Goal: Information Seeking & Learning: Learn about a topic

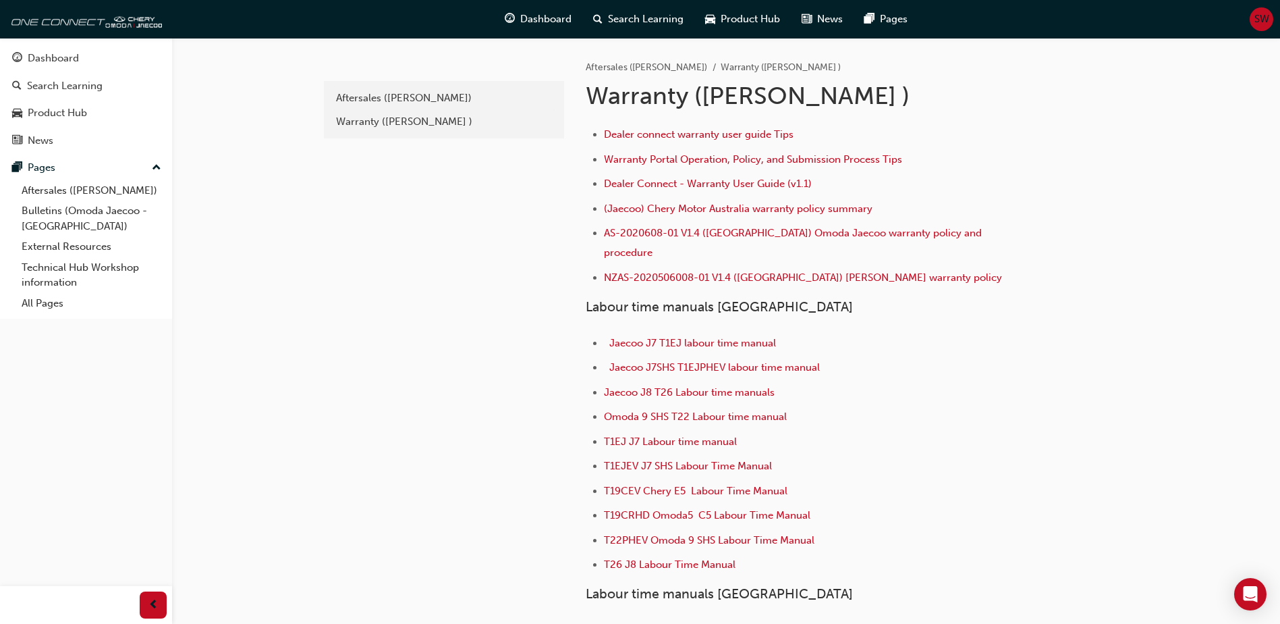
scroll to position [350, 0]
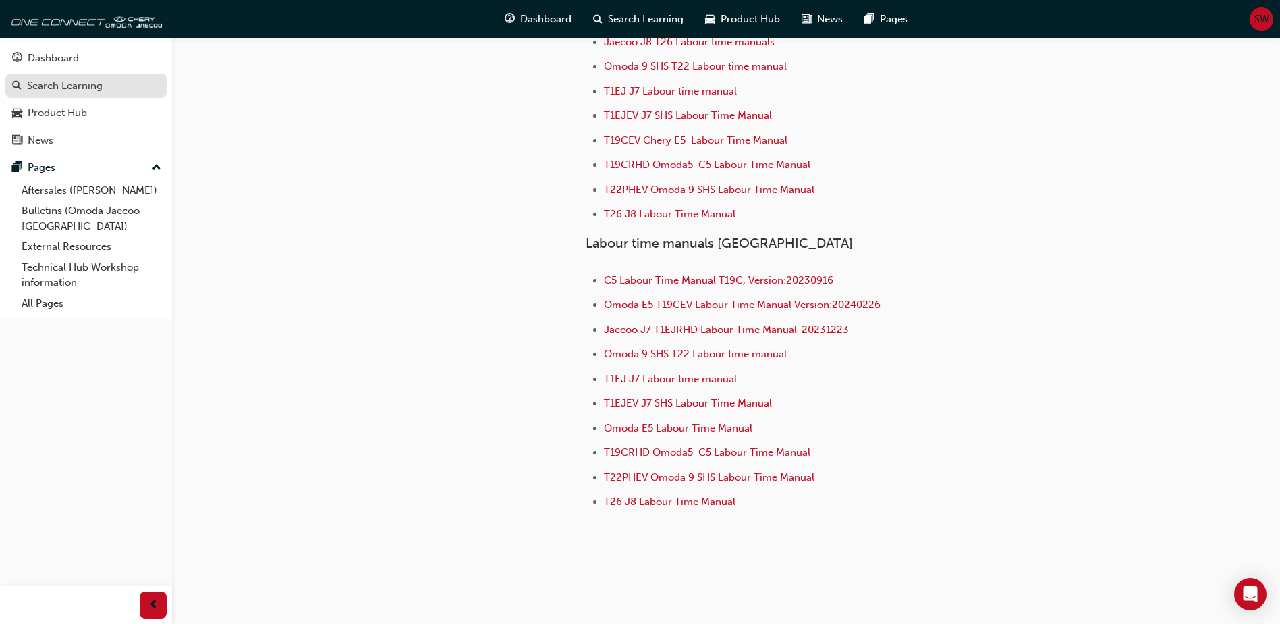
click at [33, 81] on div "Search Learning" at bounding box center [65, 86] width 76 height 16
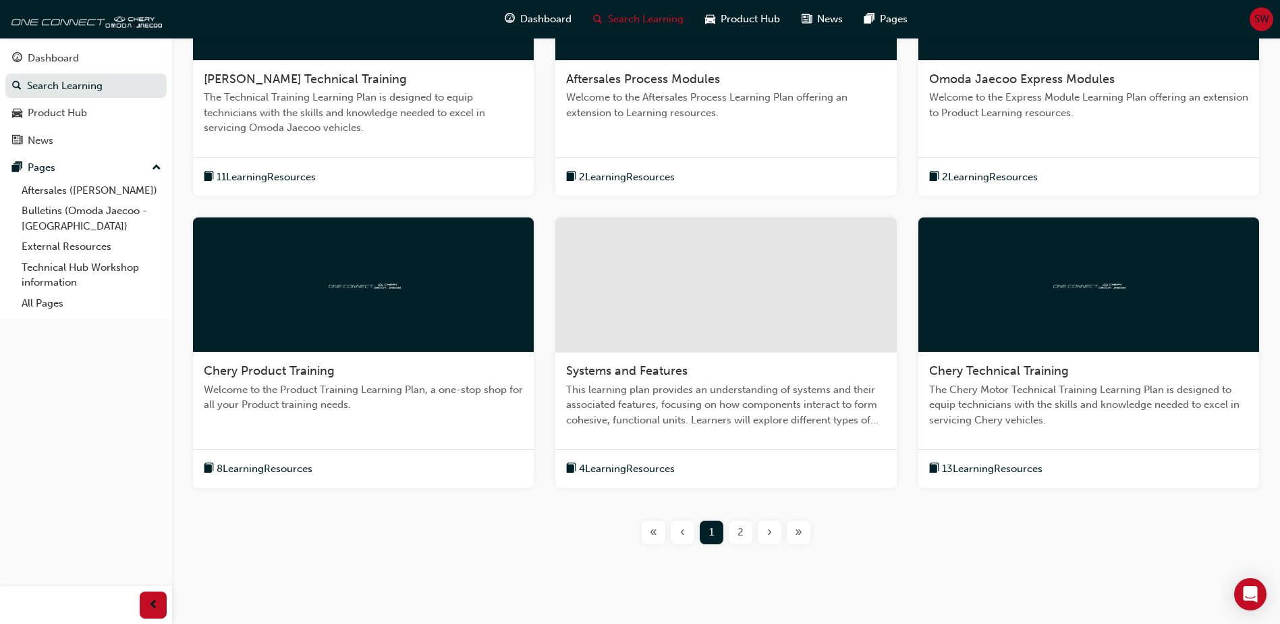
scroll to position [405, 0]
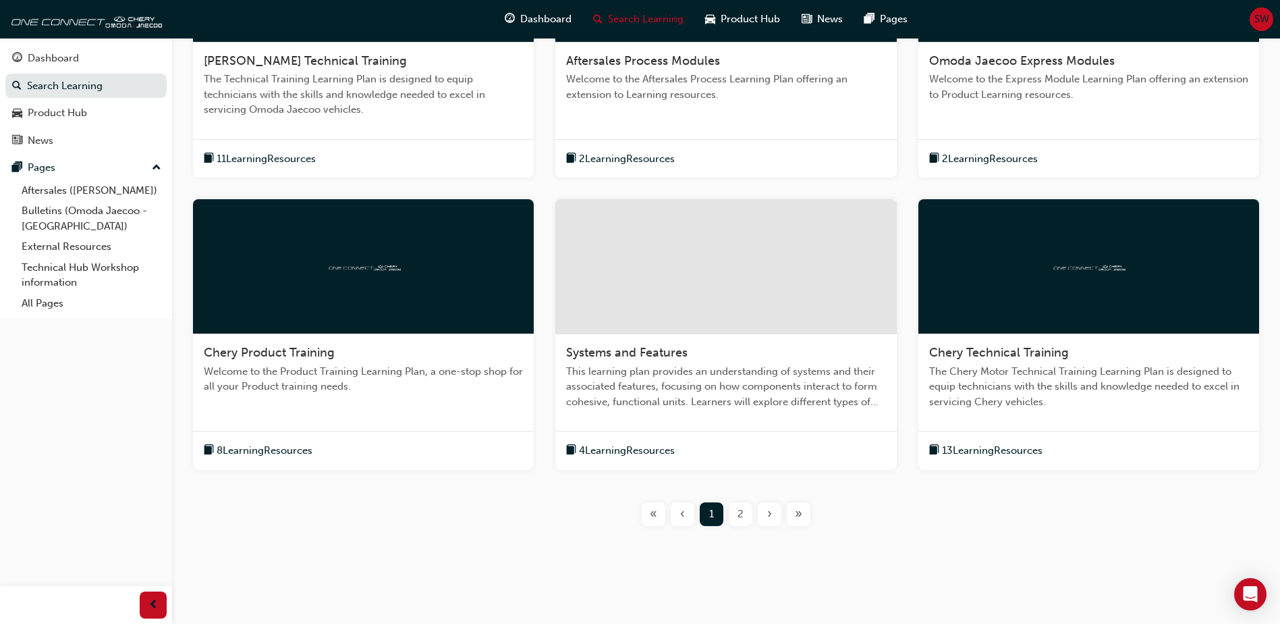
click at [740, 519] on span "2" at bounding box center [741, 514] width 6 height 16
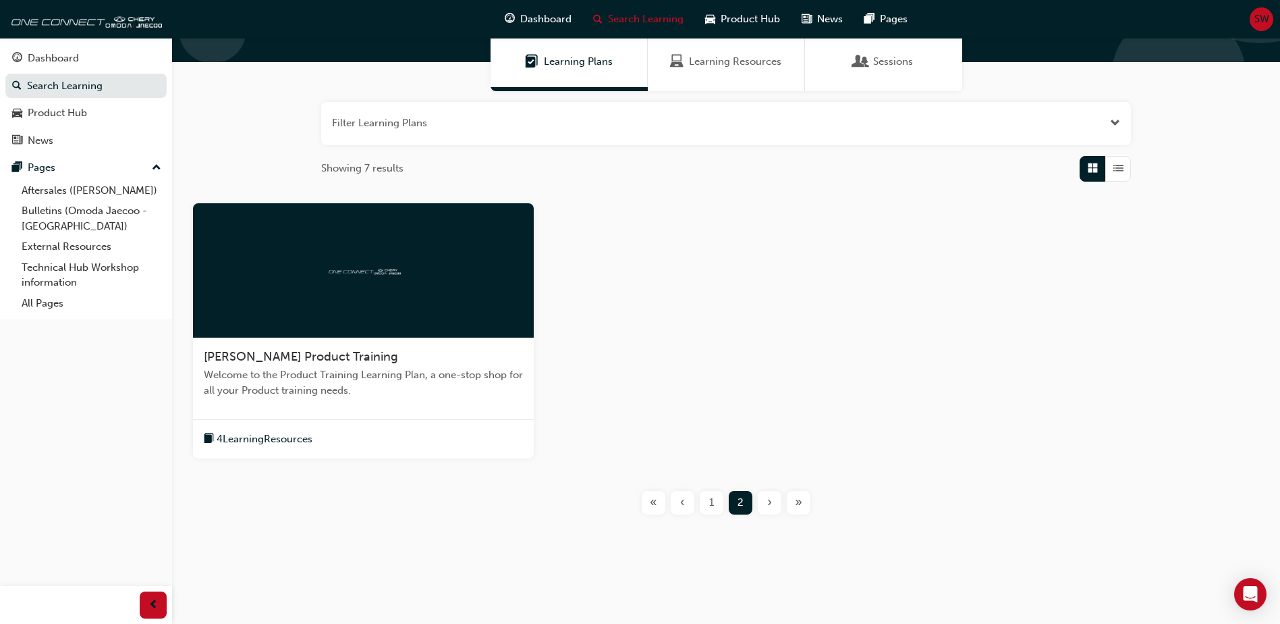
scroll to position [109, 0]
click at [283, 441] on span "4 Learning Resources" at bounding box center [265, 439] width 96 height 16
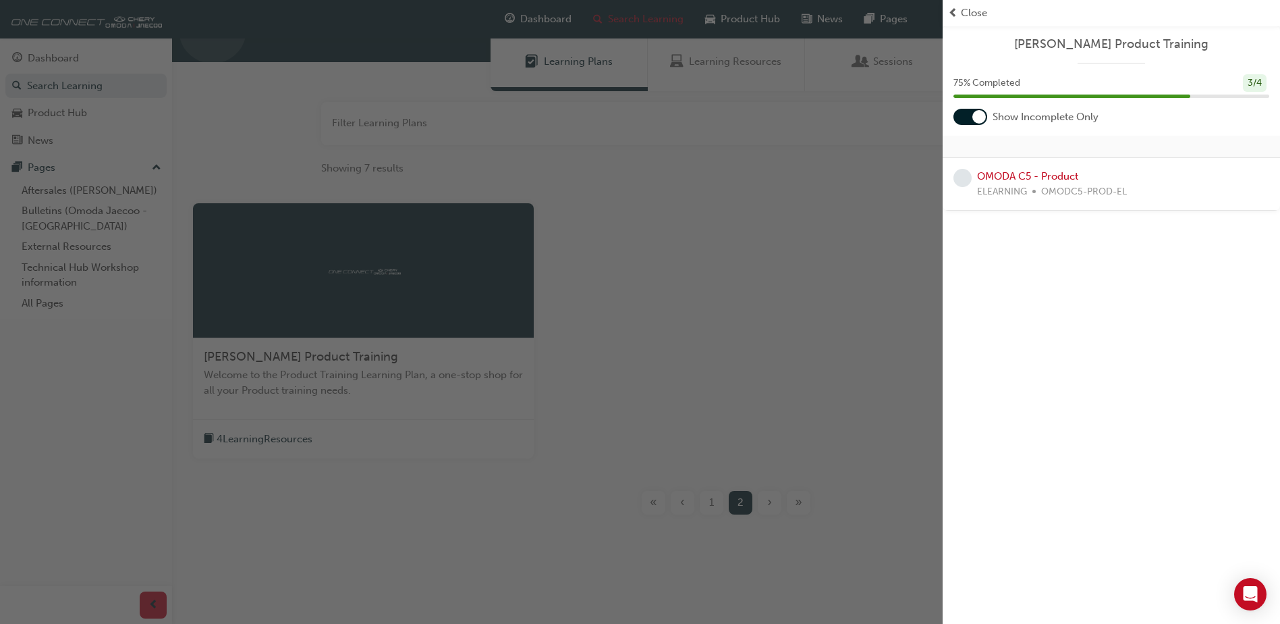
drag, startPoint x: 970, startPoint y: 8, endPoint x: 935, endPoint y: 40, distance: 47.3
click at [971, 8] on span "Close" at bounding box center [974, 13] width 26 height 16
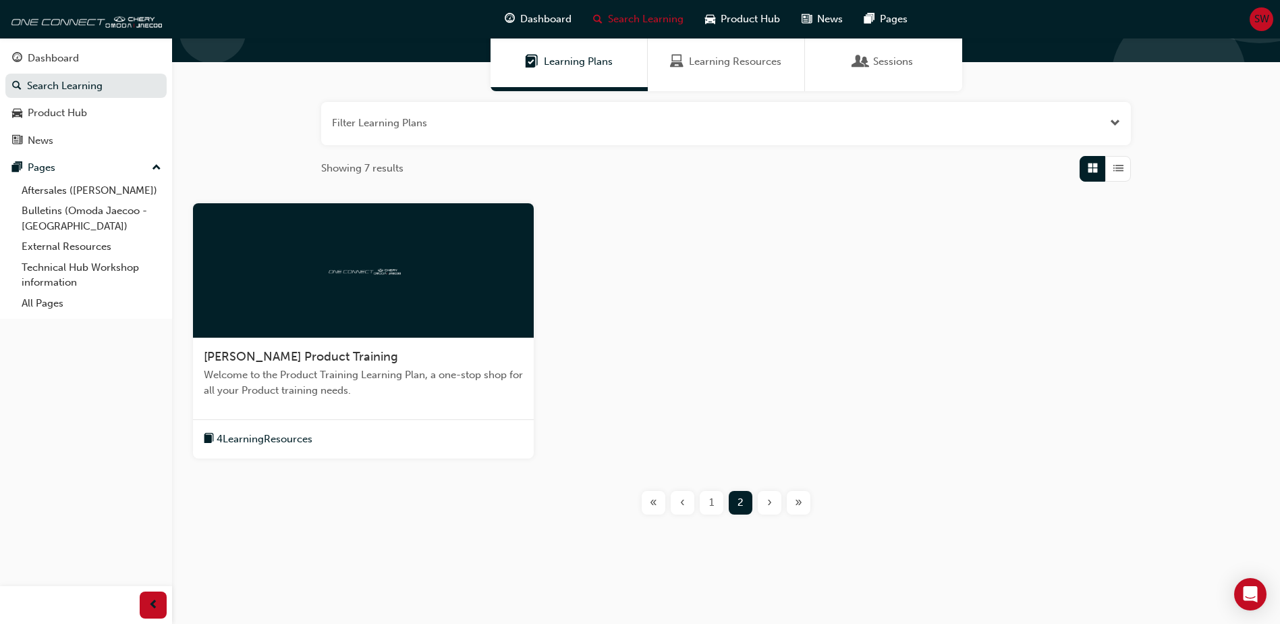
click at [710, 502] on span "1" at bounding box center [711, 503] width 5 height 16
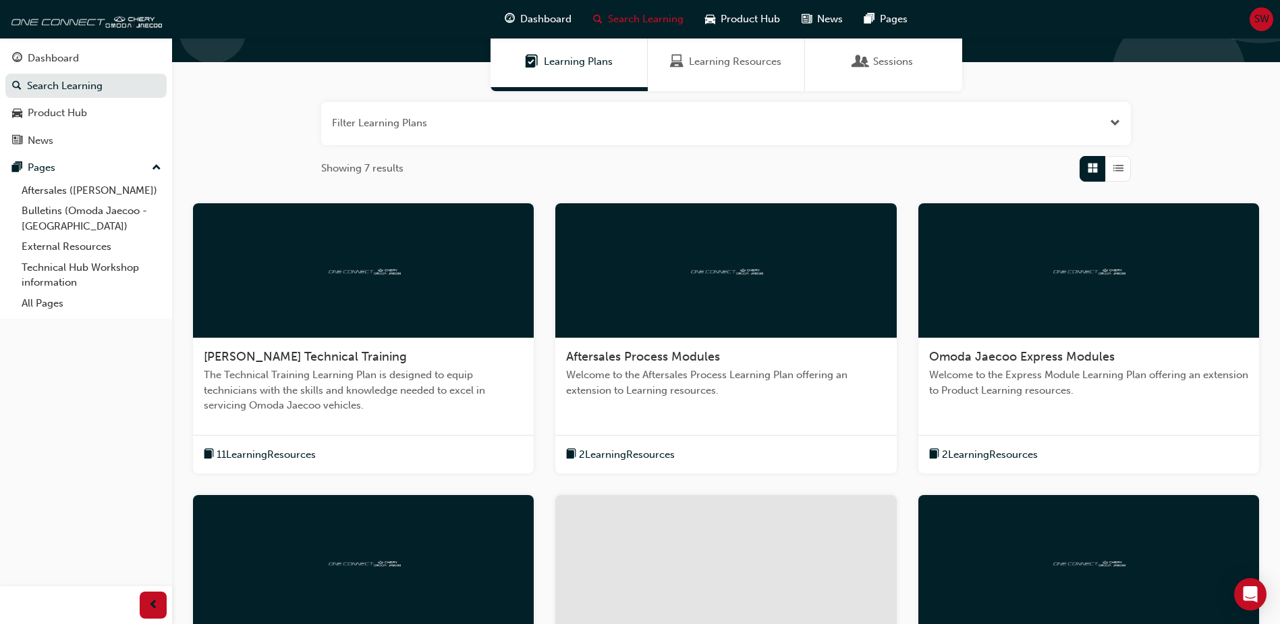
click at [641, 452] on span "2 Learning Resources" at bounding box center [627, 455] width 96 height 16
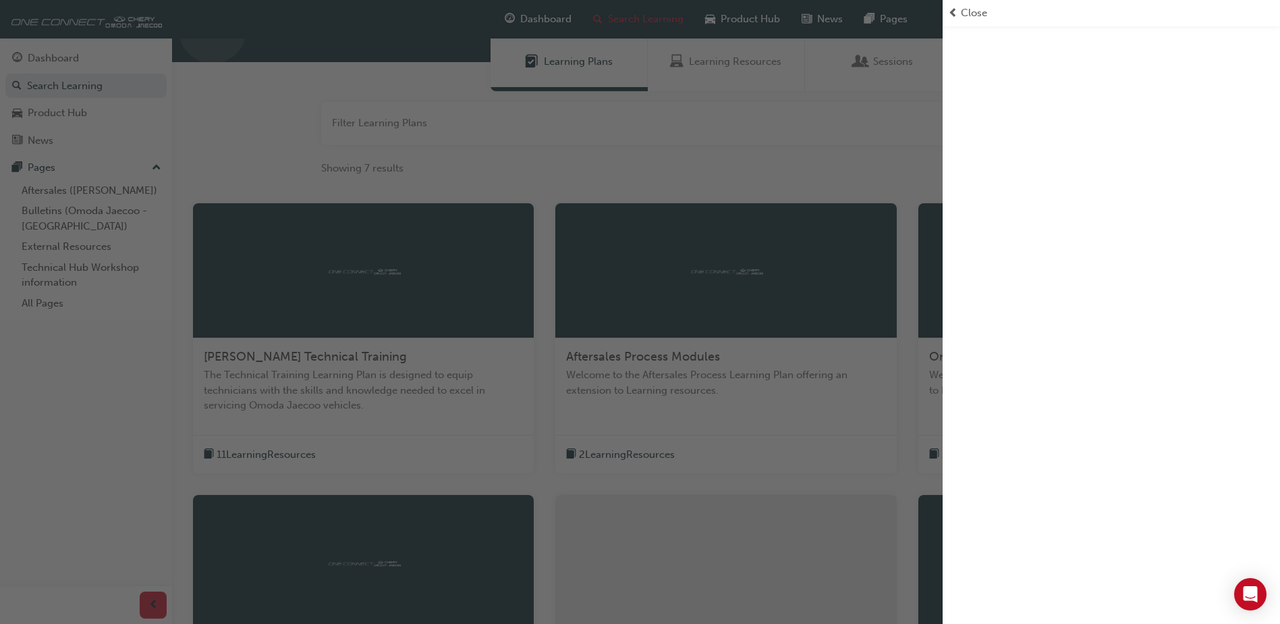
click at [639, 454] on div "button" at bounding box center [471, 312] width 943 height 624
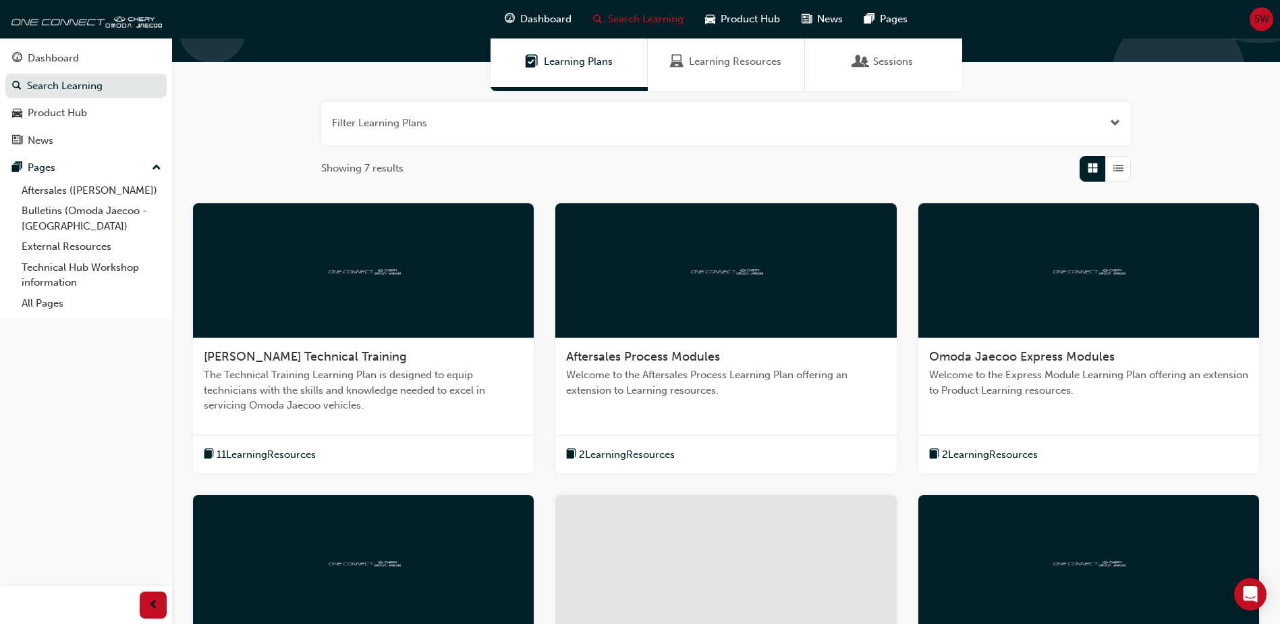
click at [646, 349] on span "Aftersales Process Modules" at bounding box center [643, 356] width 154 height 15
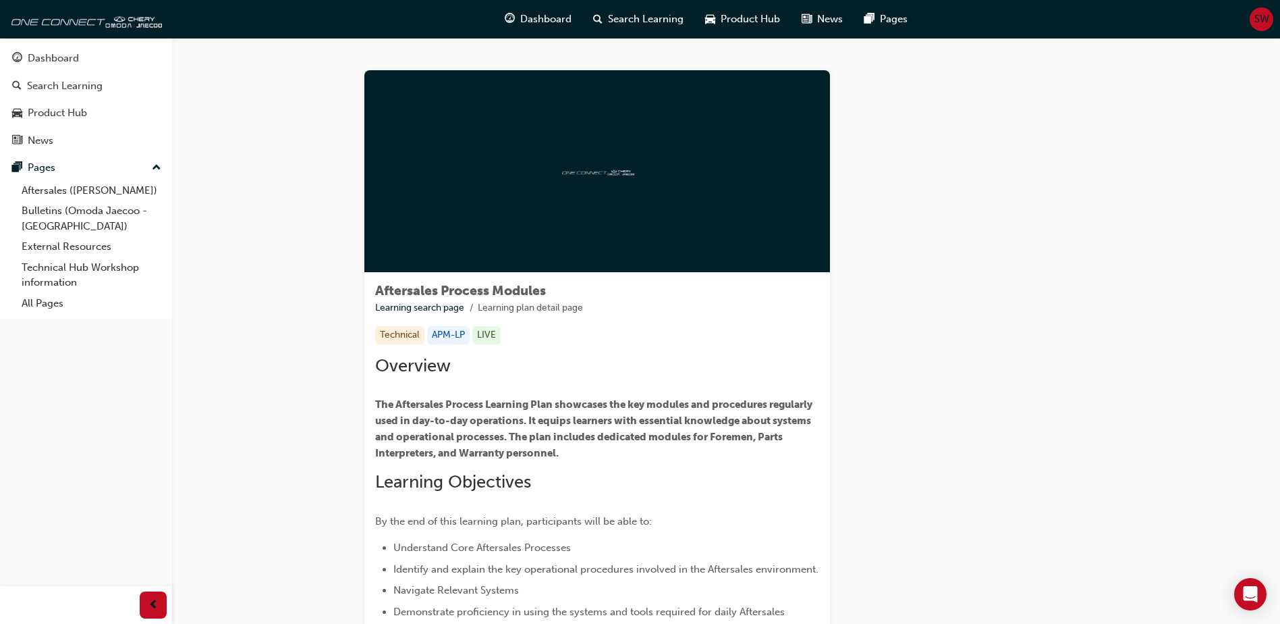
click at [402, 336] on div "Technical" at bounding box center [399, 335] width 49 height 18
click at [442, 304] on link "Learning search page" at bounding box center [419, 307] width 89 height 11
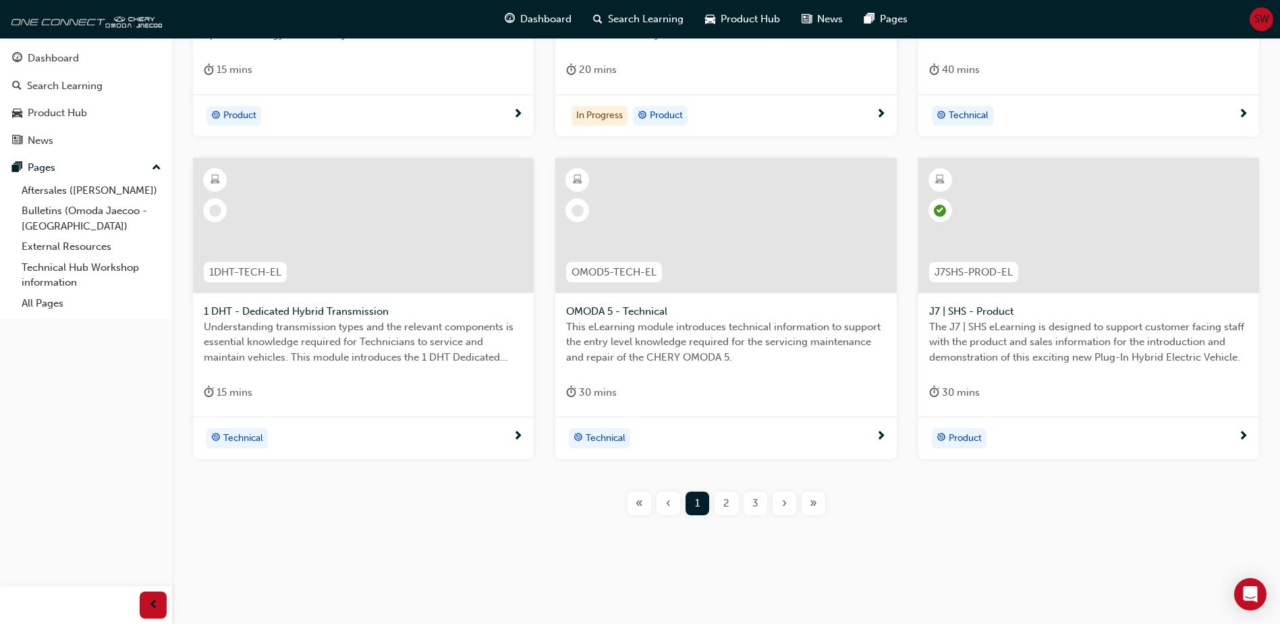
scroll to position [477, 0]
click at [726, 503] on span "2" at bounding box center [727, 503] width 6 height 16
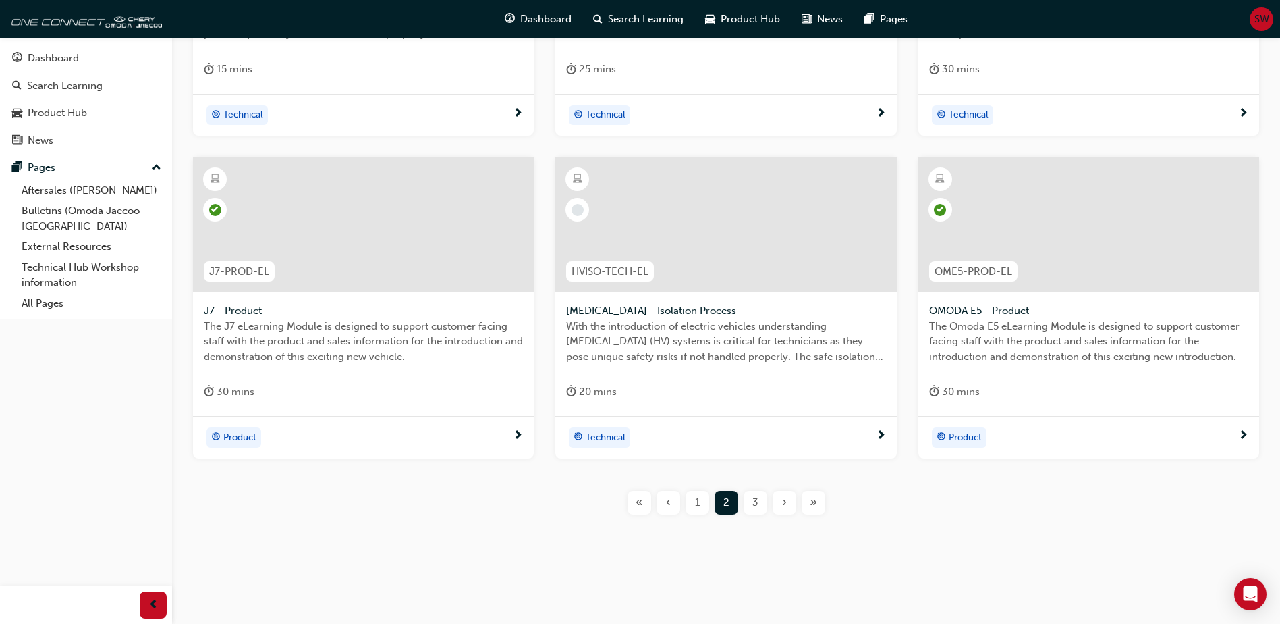
click at [761, 502] on div "3" at bounding box center [756, 503] width 24 height 24
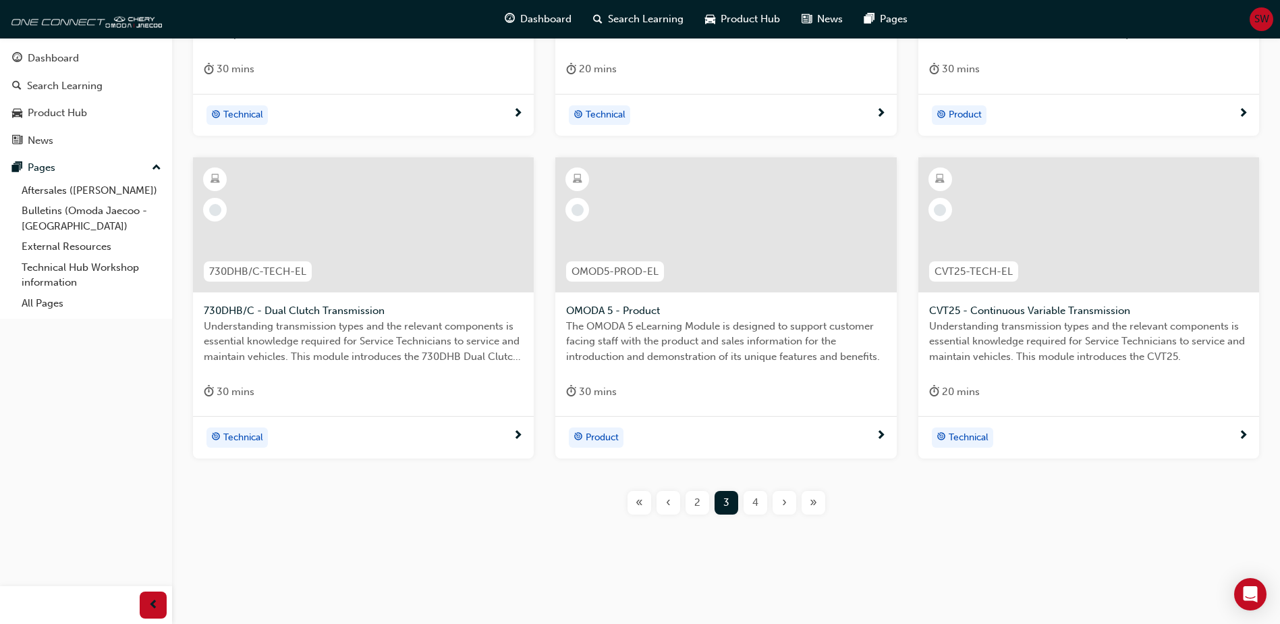
click at [753, 499] on span "4" at bounding box center [756, 503] width 6 height 16
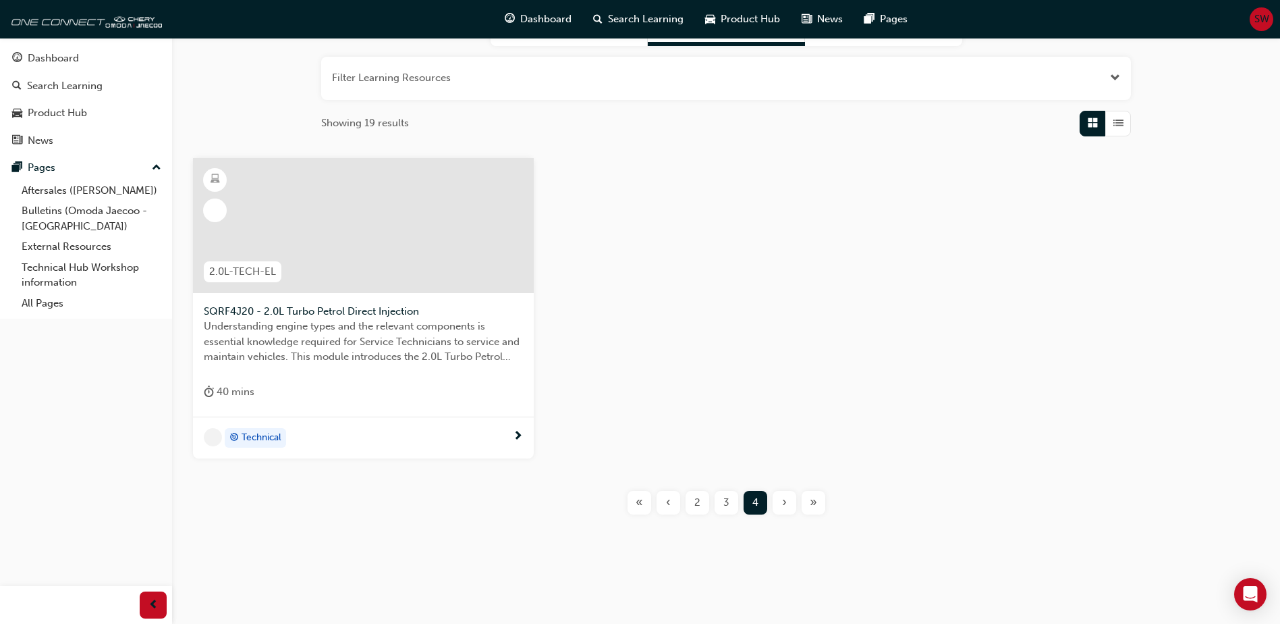
scroll to position [155, 0]
click at [699, 502] on span "2" at bounding box center [698, 503] width 6 height 16
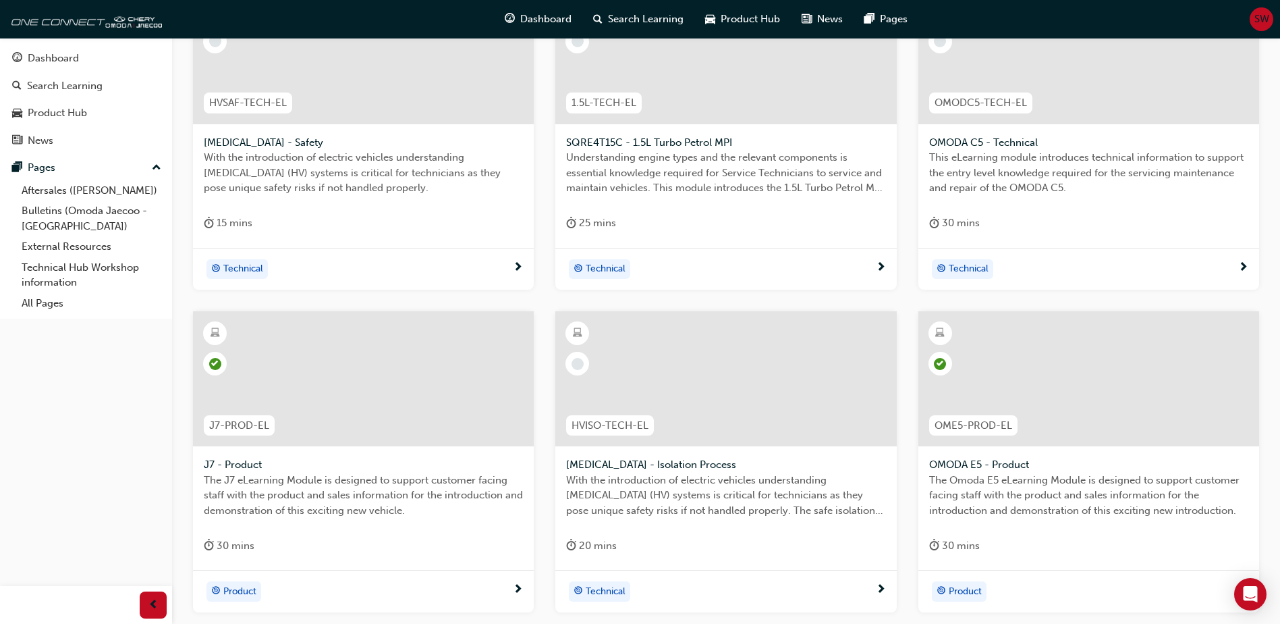
scroll to position [405, 0]
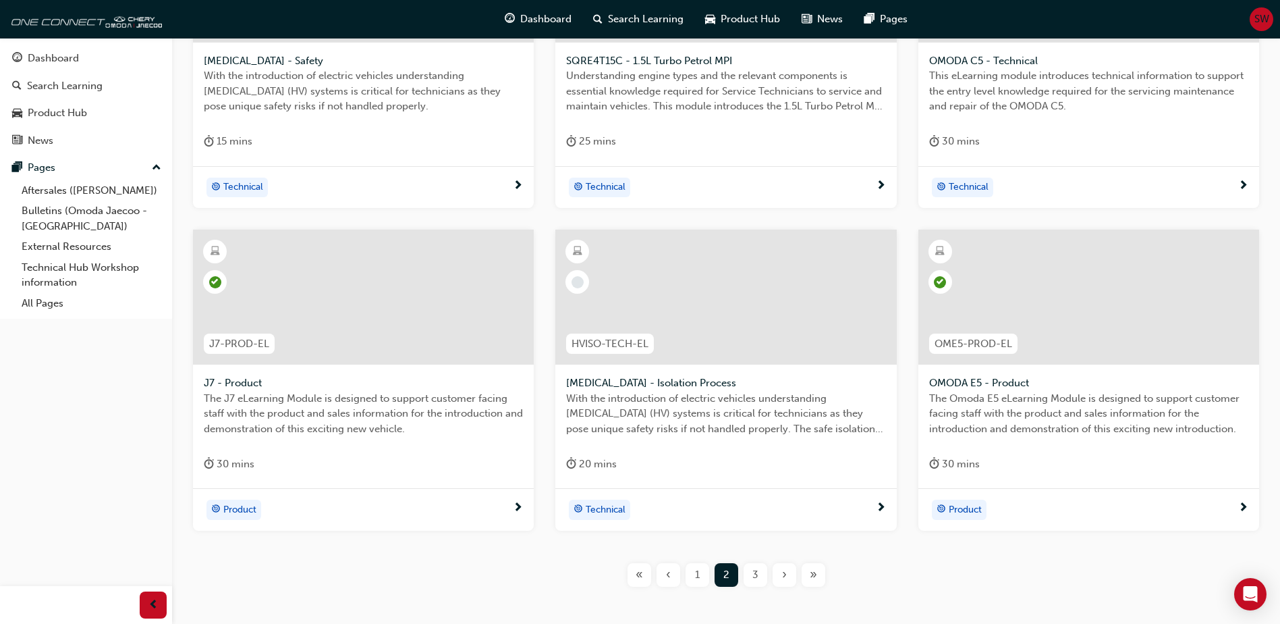
click at [697, 576] on span "1" at bounding box center [697, 575] width 5 height 16
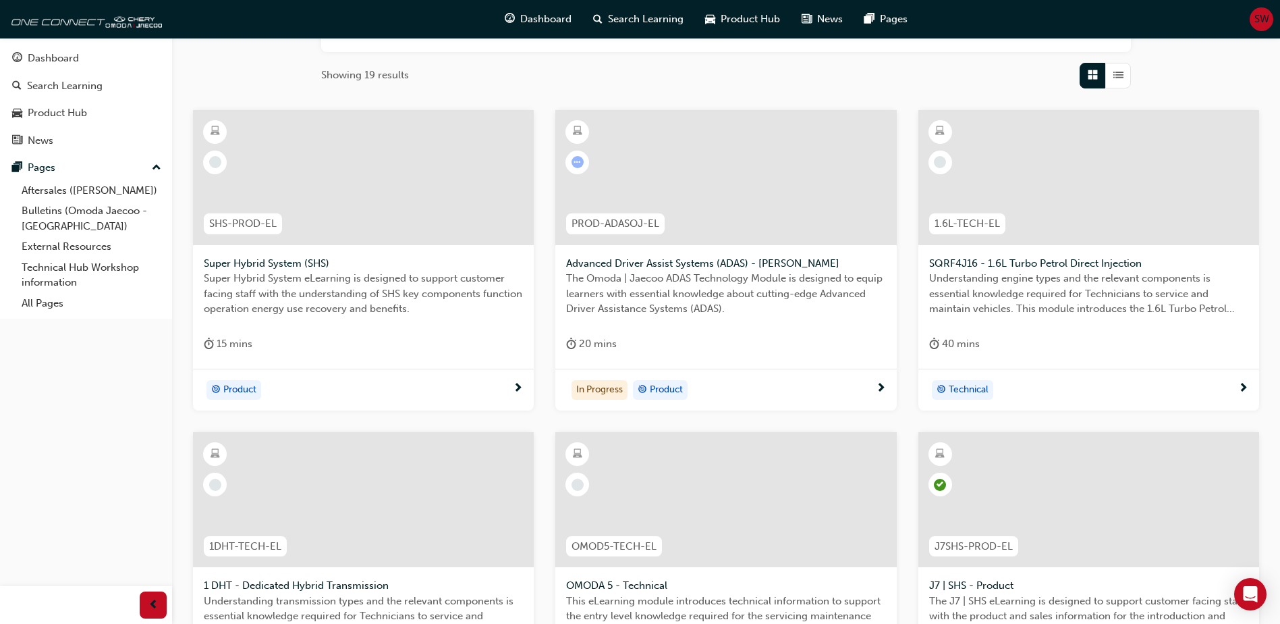
scroll to position [405, 0]
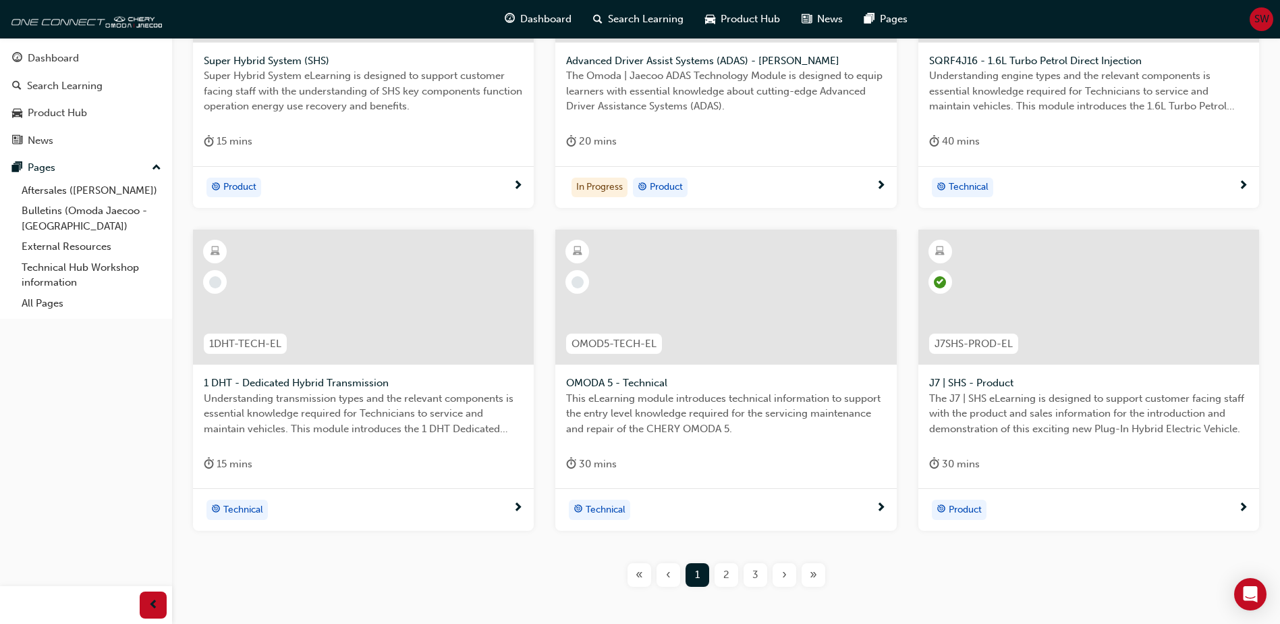
click at [734, 567] on div "2" at bounding box center [727, 575] width 24 height 24
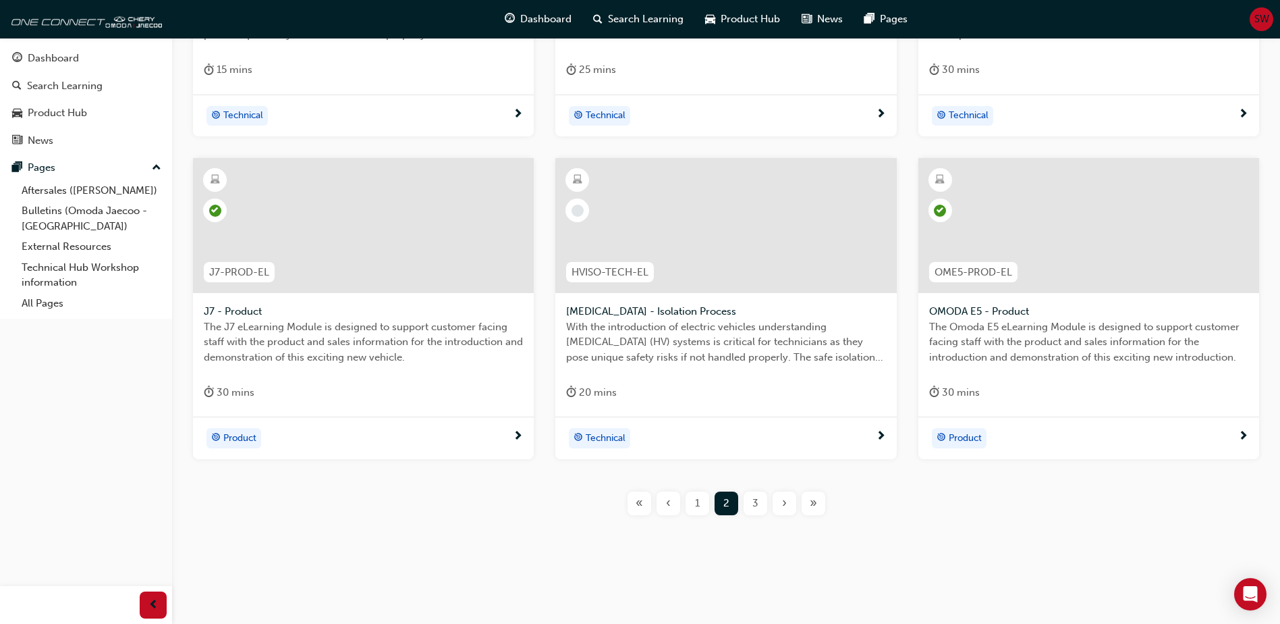
scroll to position [477, 0]
click at [749, 502] on div "3" at bounding box center [756, 503] width 24 height 24
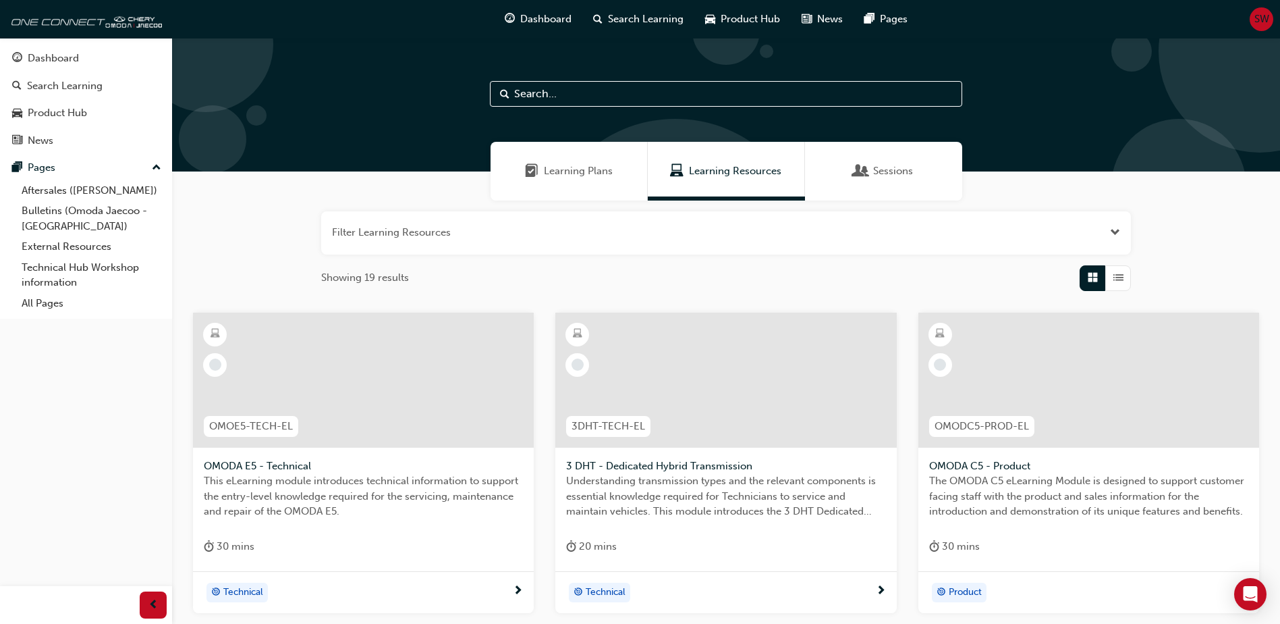
click at [579, 165] on span "Learning Plans" at bounding box center [578, 171] width 69 height 16
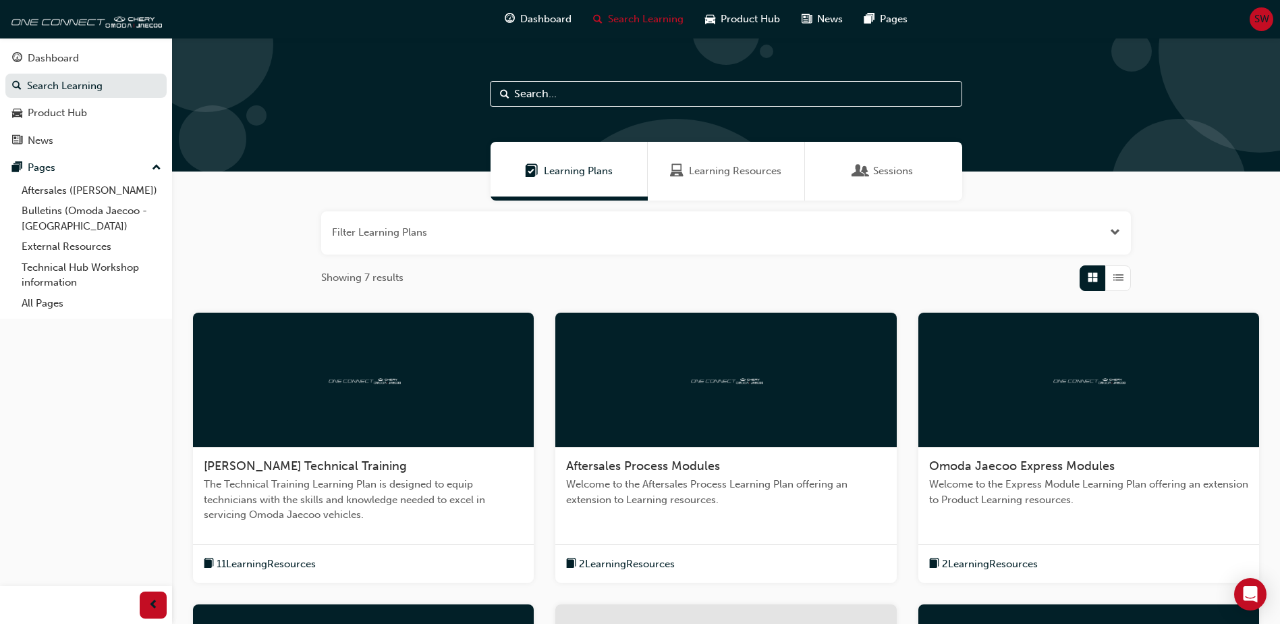
click at [717, 374] on img at bounding box center [726, 379] width 74 height 13
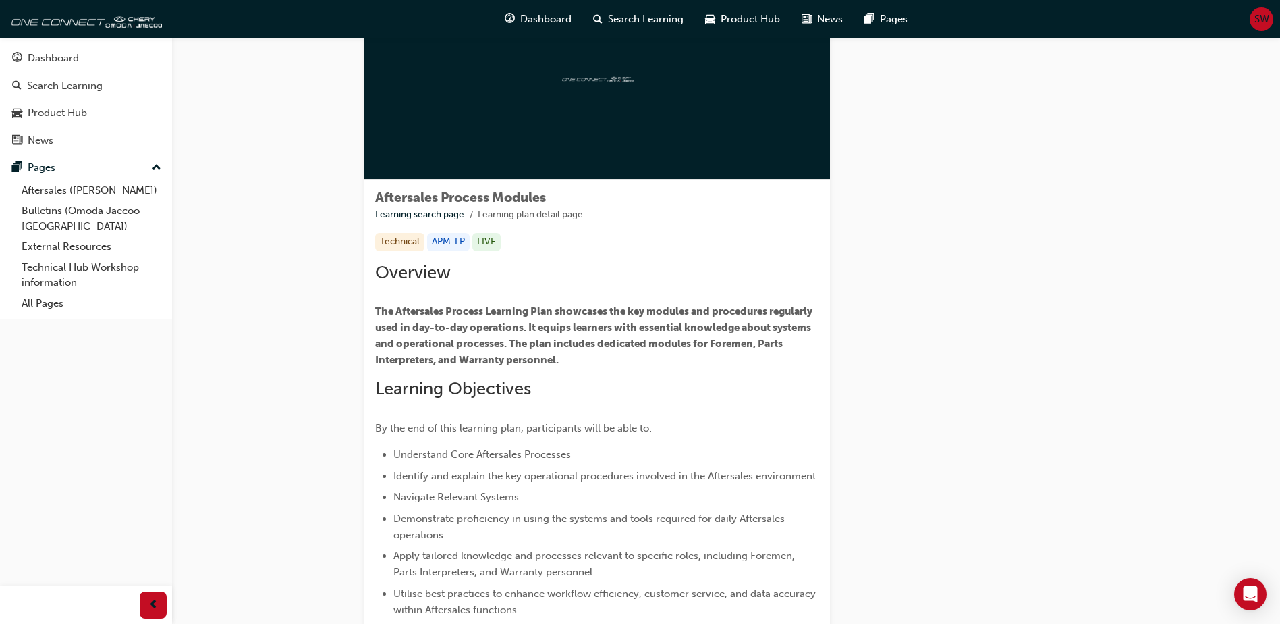
scroll to position [207, 0]
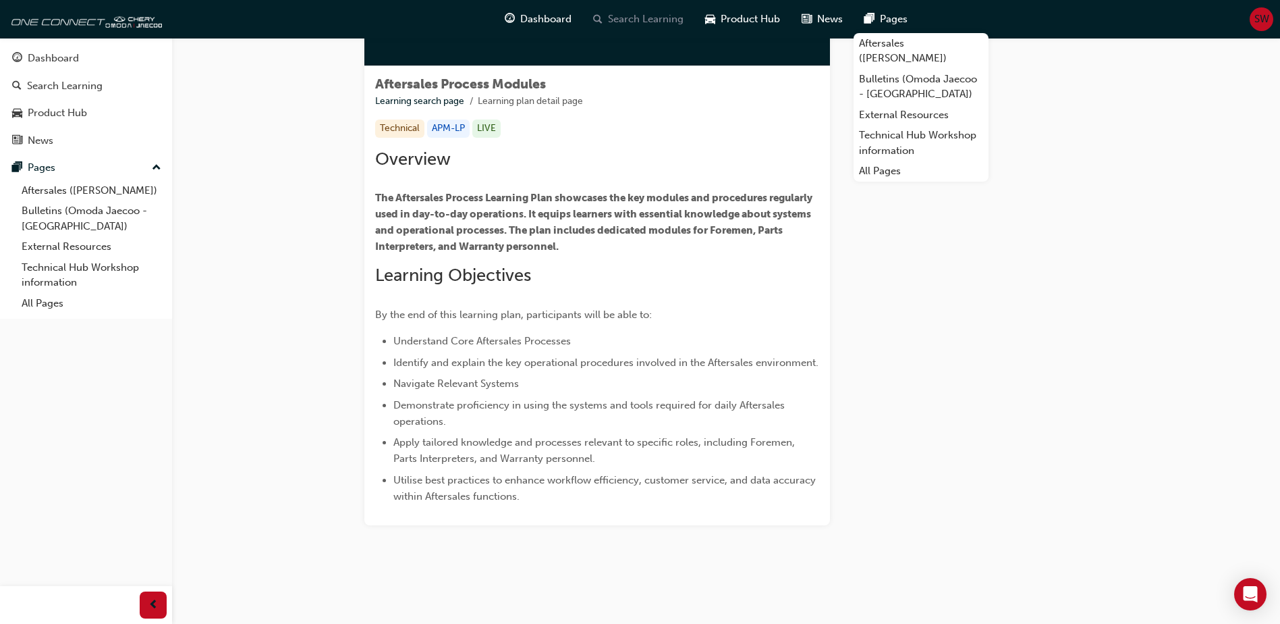
click at [651, 20] on span "Search Learning" at bounding box center [646, 19] width 76 height 16
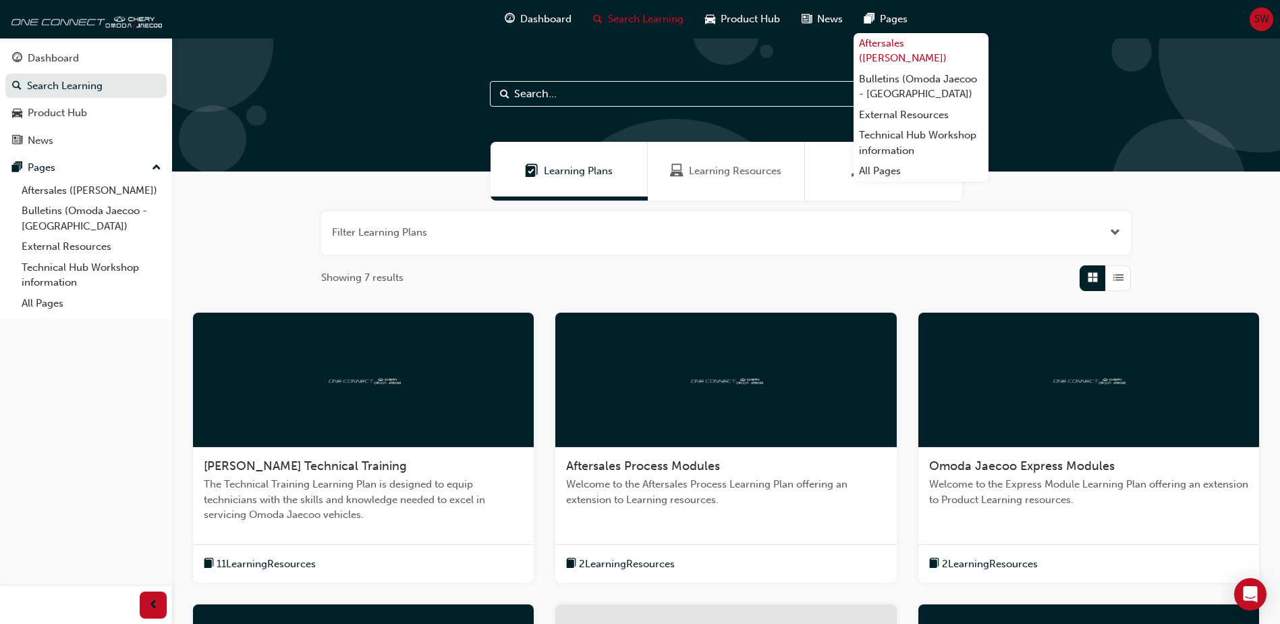
click at [867, 51] on link "Aftersales ([PERSON_NAME])" at bounding box center [921, 51] width 135 height 36
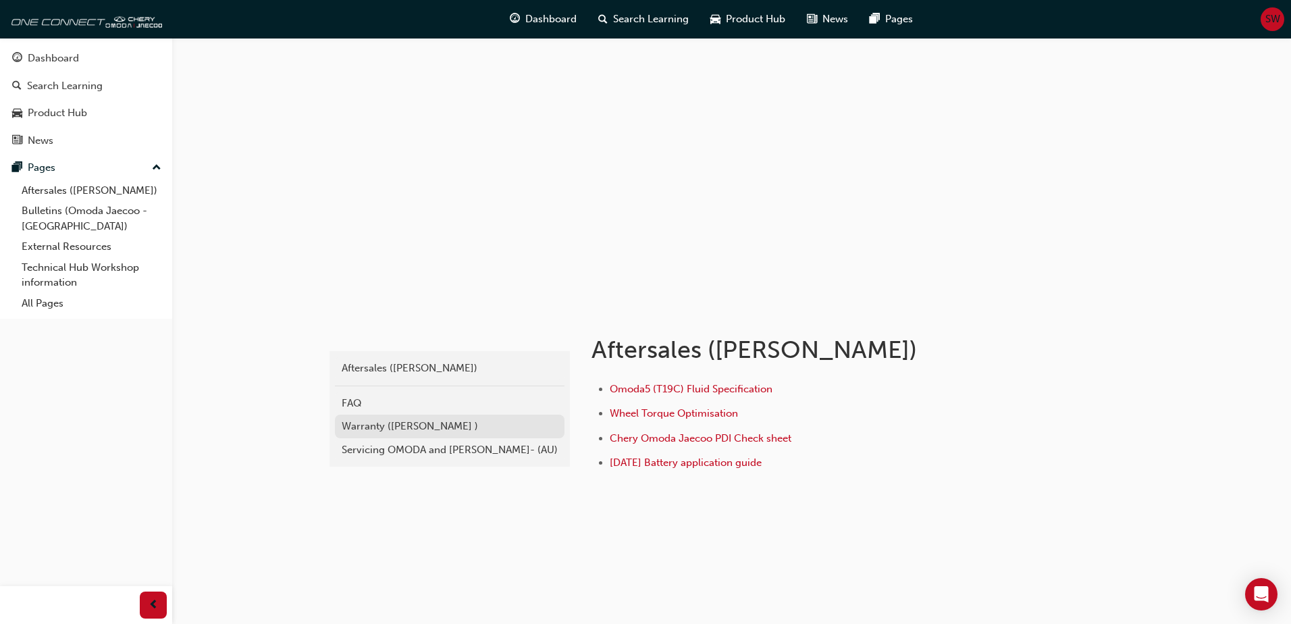
click at [360, 425] on div "Warranty ([PERSON_NAME] )" at bounding box center [450, 426] width 216 height 16
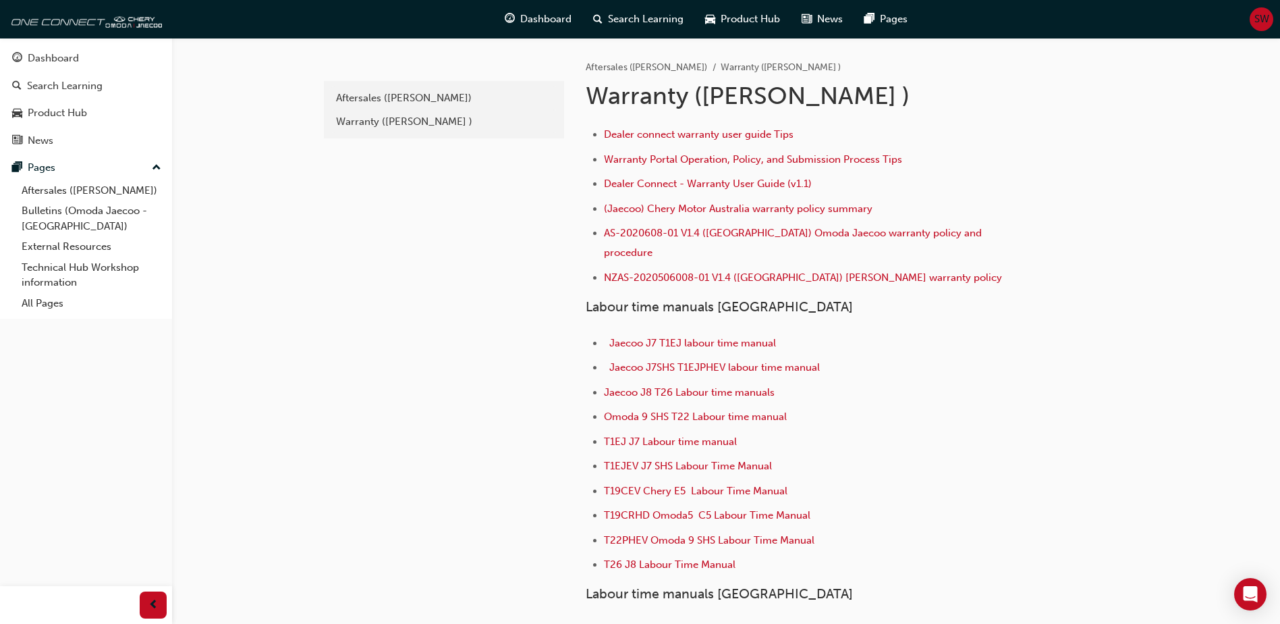
click at [630, 97] on h1 "Warranty ([PERSON_NAME] )" at bounding box center [807, 96] width 443 height 30
click at [434, 124] on div "Warranty ([PERSON_NAME] )" at bounding box center [444, 122] width 216 height 16
click at [44, 55] on div "Dashboard" at bounding box center [53, 59] width 51 height 16
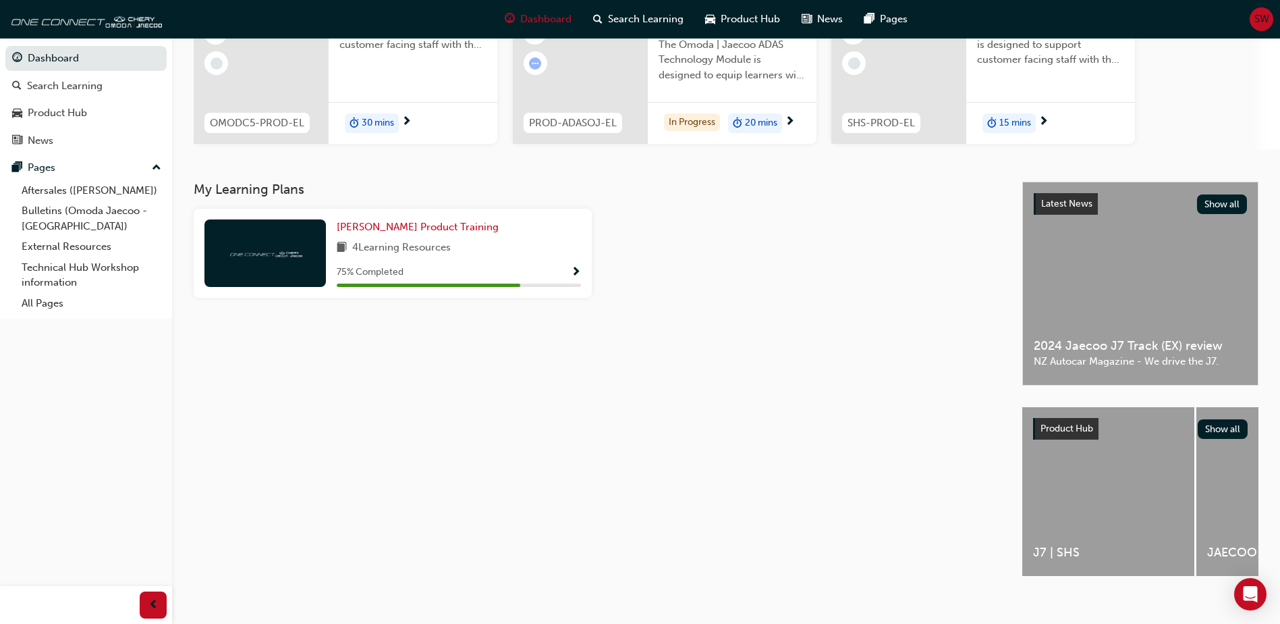
scroll to position [178, 0]
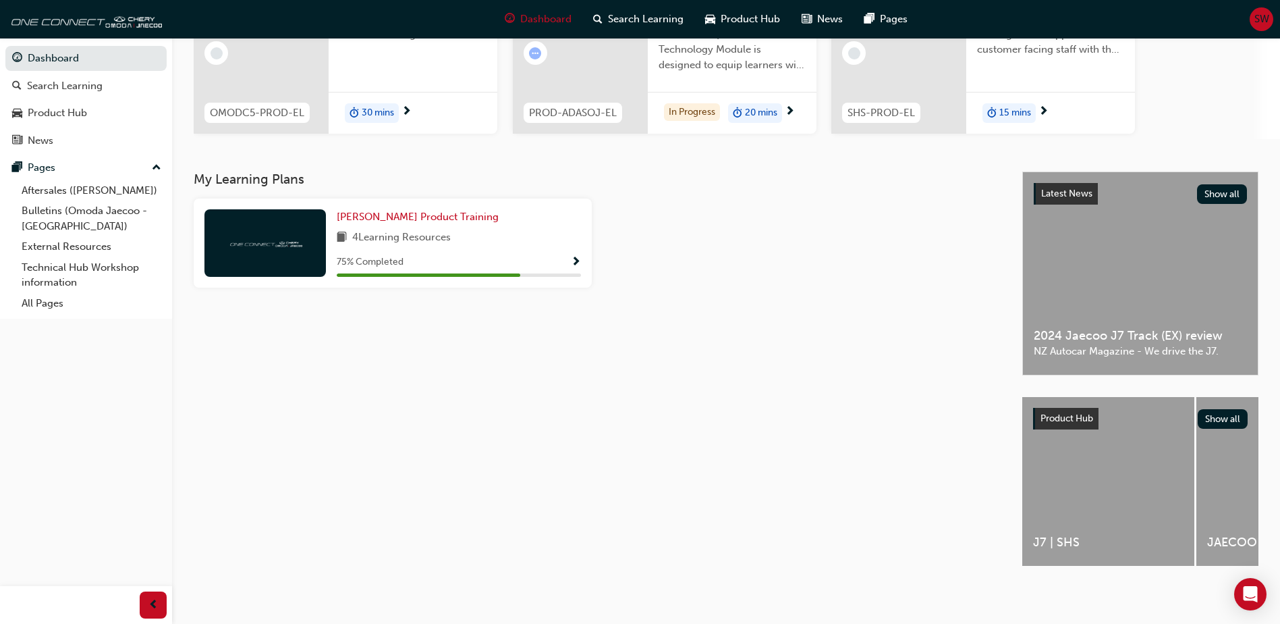
click at [391, 230] on span "4 Learning Resources" at bounding box center [401, 237] width 99 height 17
click at [576, 256] on span "Show Progress" at bounding box center [576, 262] width 10 height 12
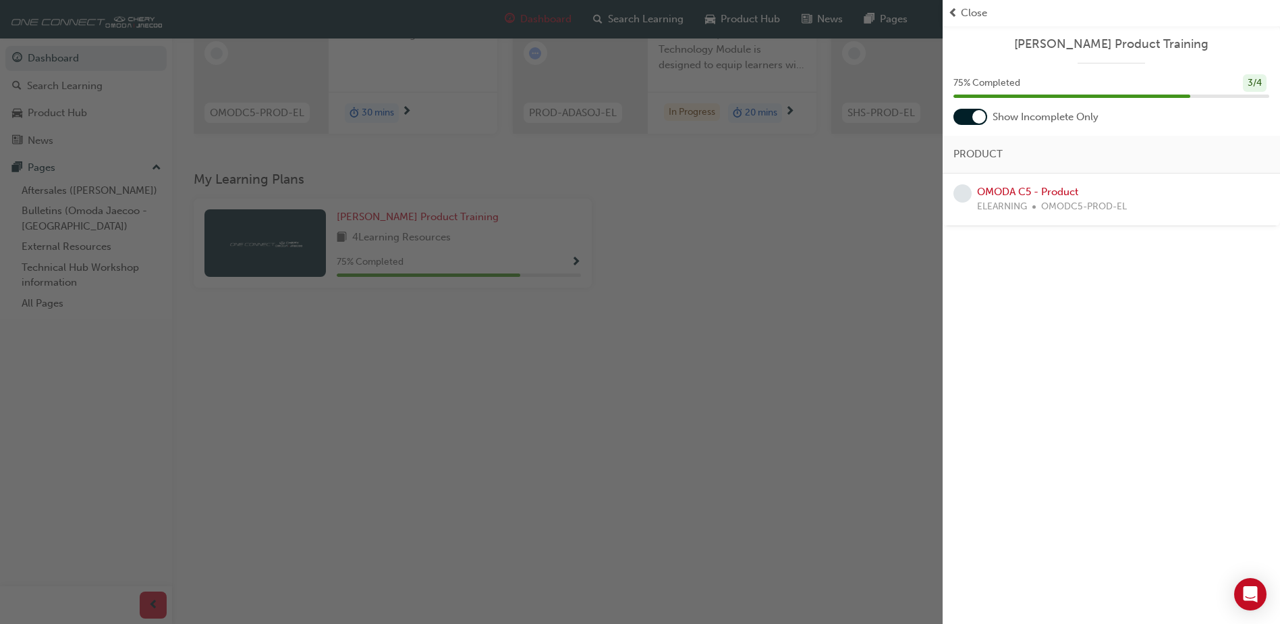
click at [979, 10] on span "Close" at bounding box center [974, 13] width 26 height 16
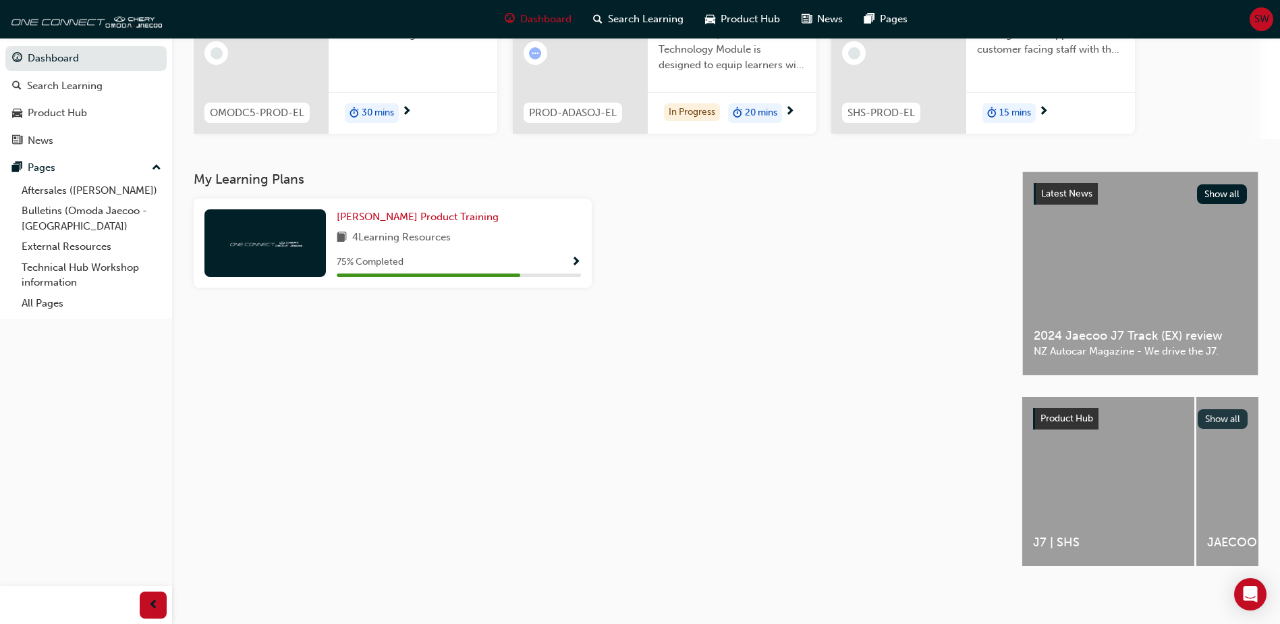
click at [1226, 412] on button "Show all" at bounding box center [1223, 419] width 51 height 20
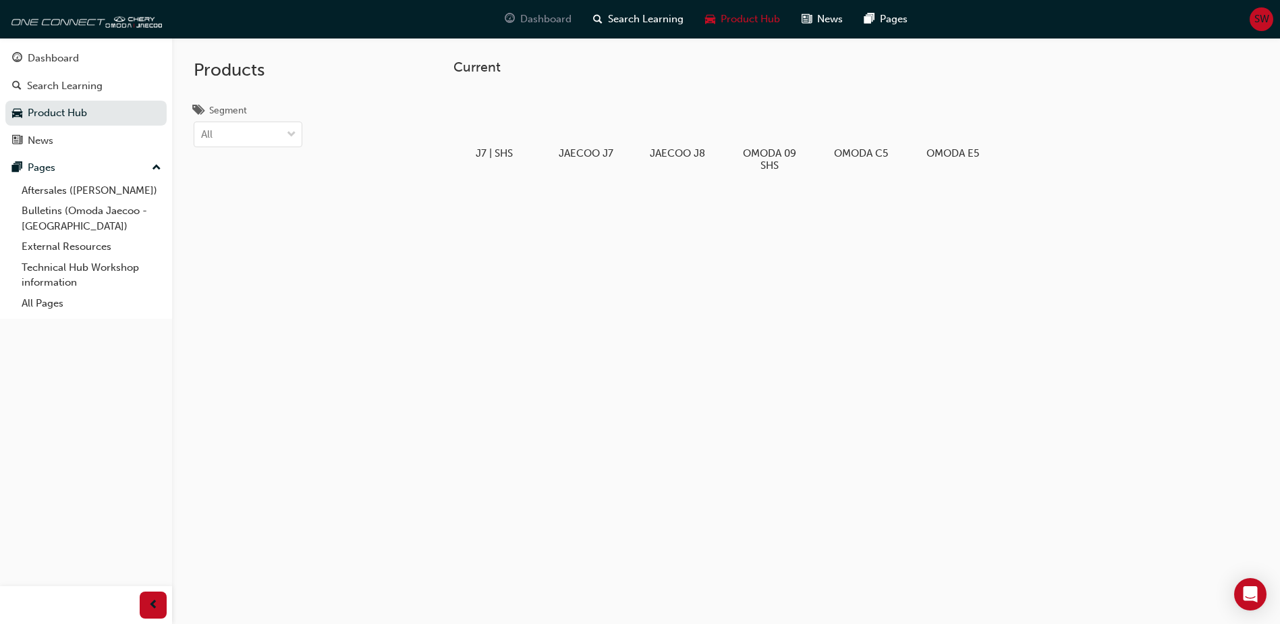
click at [549, 21] on span "Dashboard" at bounding box center [545, 19] width 51 height 16
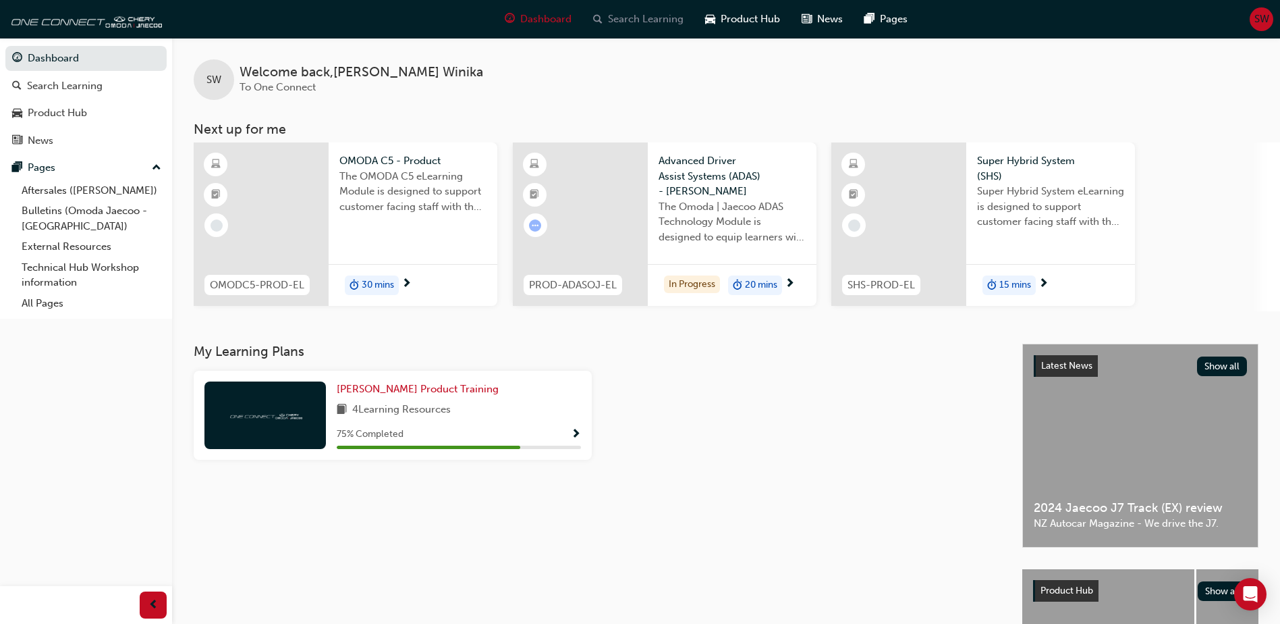
click at [623, 19] on span "Search Learning" at bounding box center [646, 19] width 76 height 16
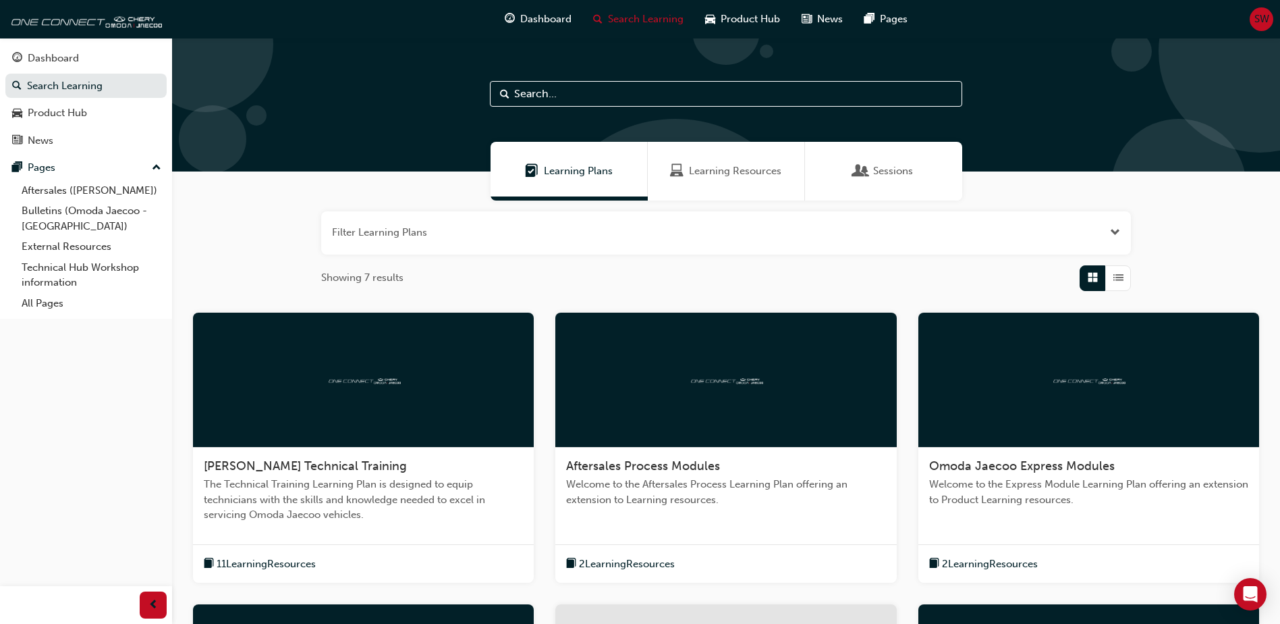
click at [598, 90] on input "text" at bounding box center [726, 94] width 472 height 26
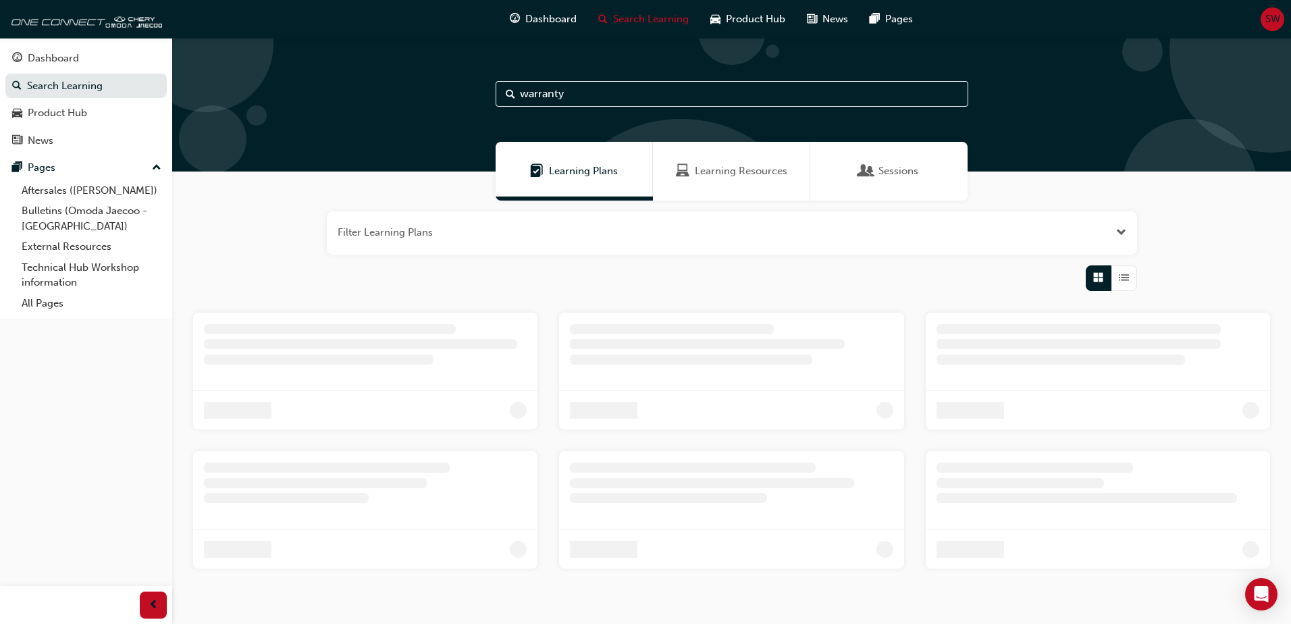
type input "warranty"
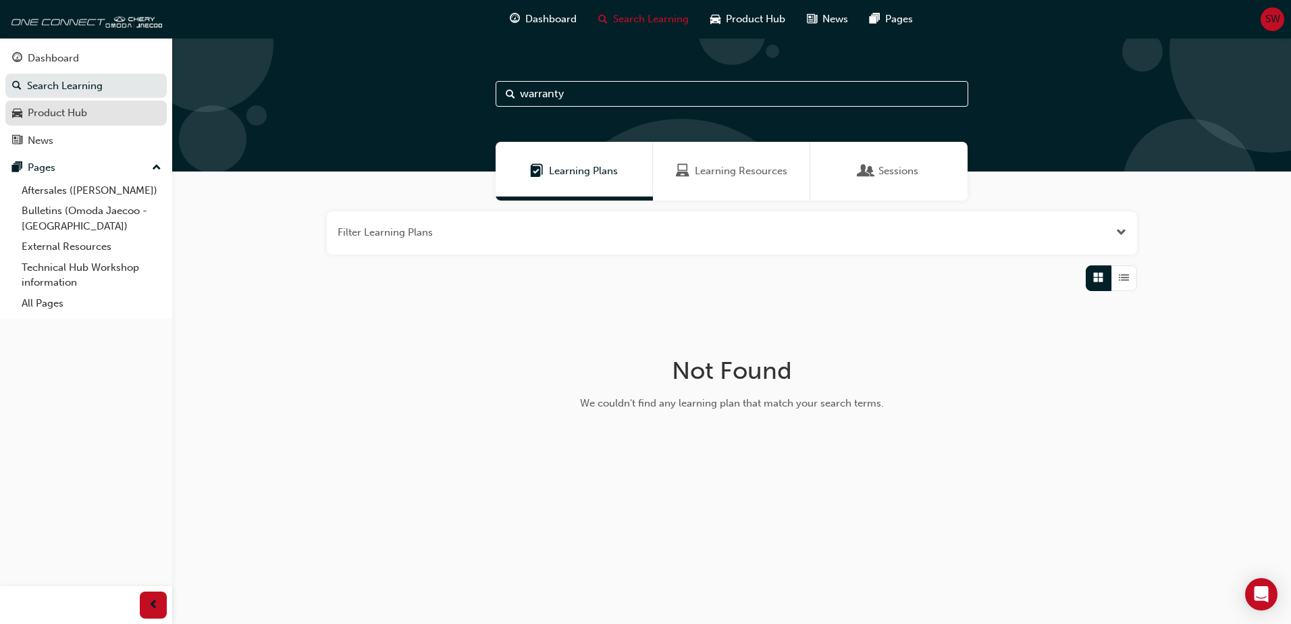
click at [50, 111] on div "Product Hub" at bounding box center [57, 113] width 59 height 16
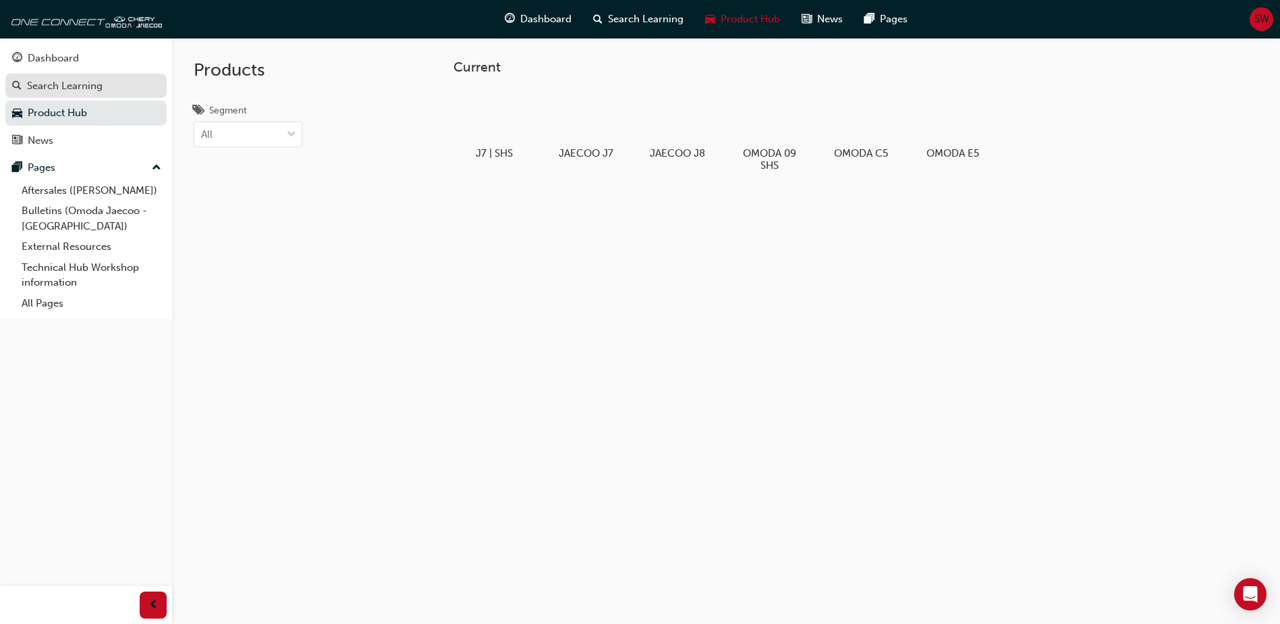
click at [52, 88] on div "Search Learning" at bounding box center [65, 86] width 76 height 16
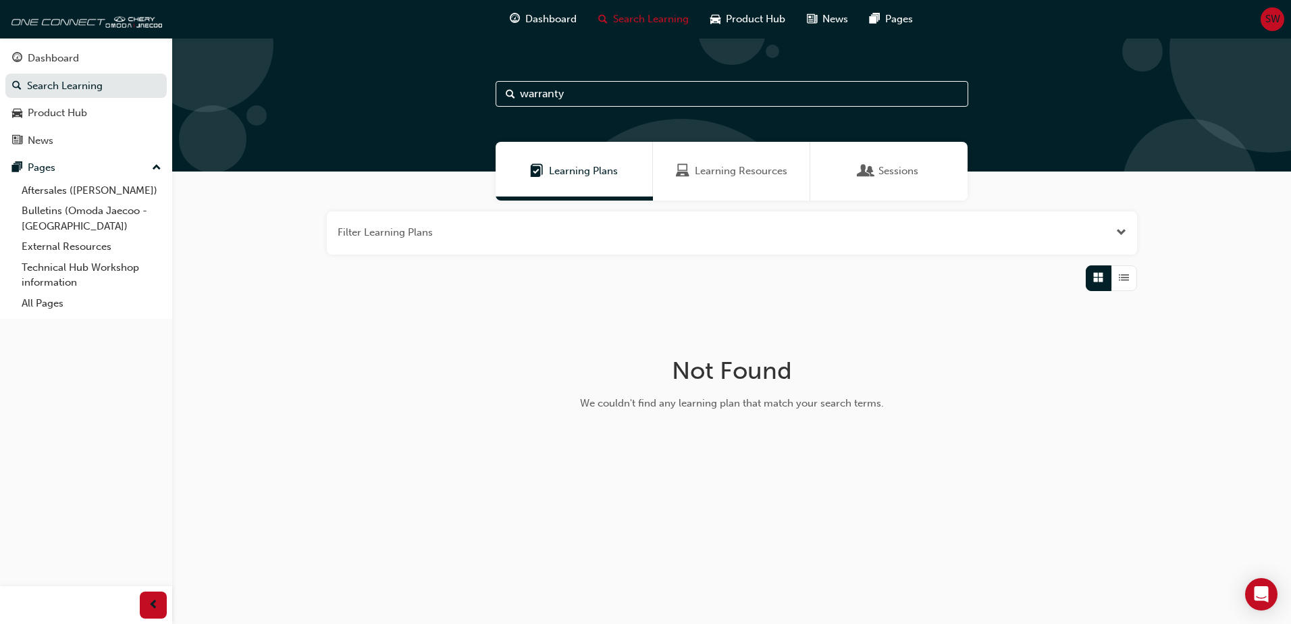
click at [751, 171] on span "Learning Resources" at bounding box center [741, 171] width 92 height 16
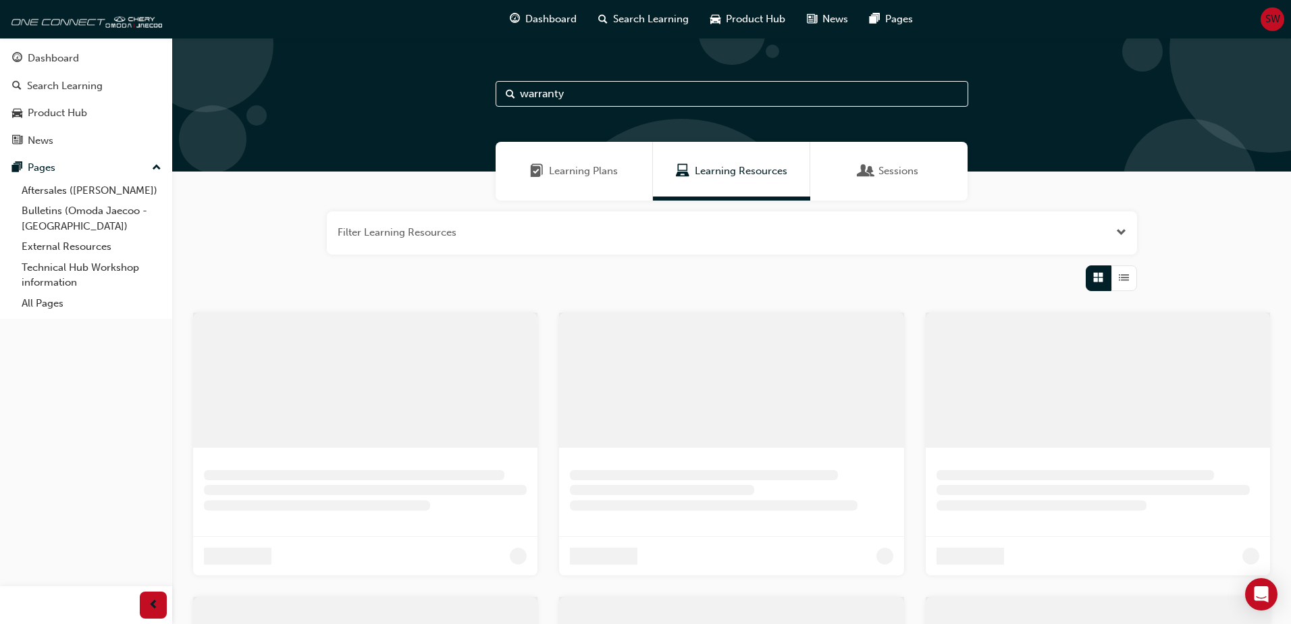
click at [879, 184] on div "Sessions" at bounding box center [888, 171] width 157 height 59
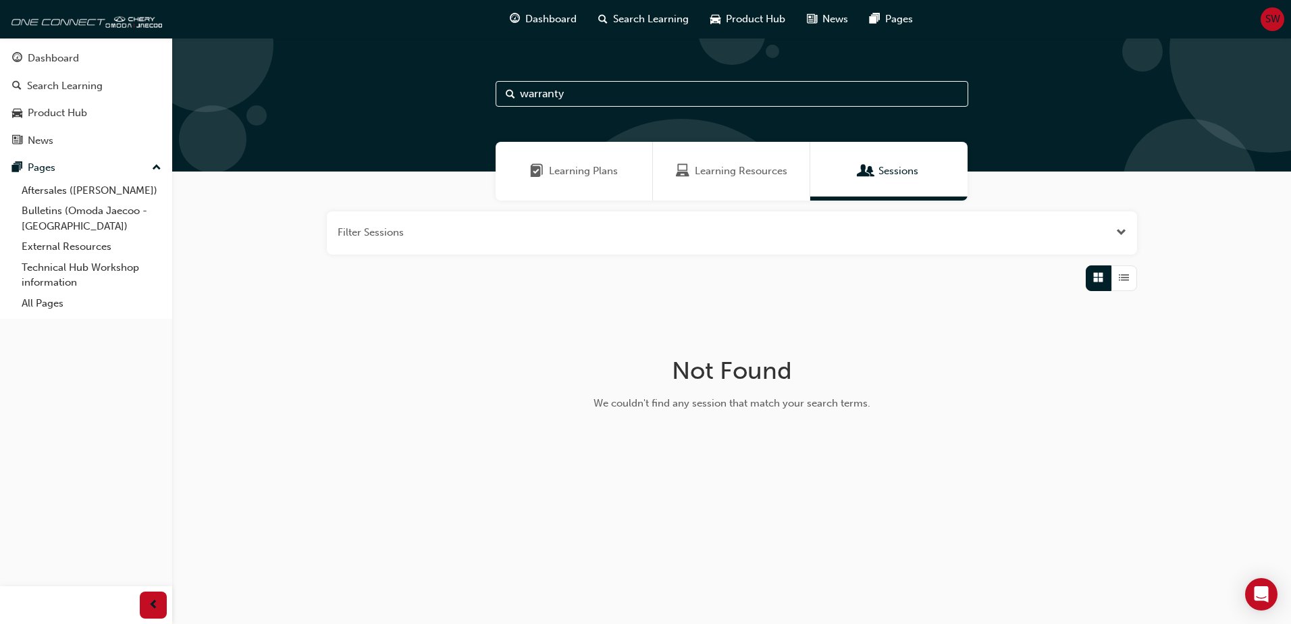
drag, startPoint x: 579, startPoint y: 94, endPoint x: 277, endPoint y: 53, distance: 305.1
click at [277, 53] on div "warranty" at bounding box center [731, 105] width 1118 height 134
click at [763, 170] on span "Learning Resources" at bounding box center [741, 171] width 92 height 16
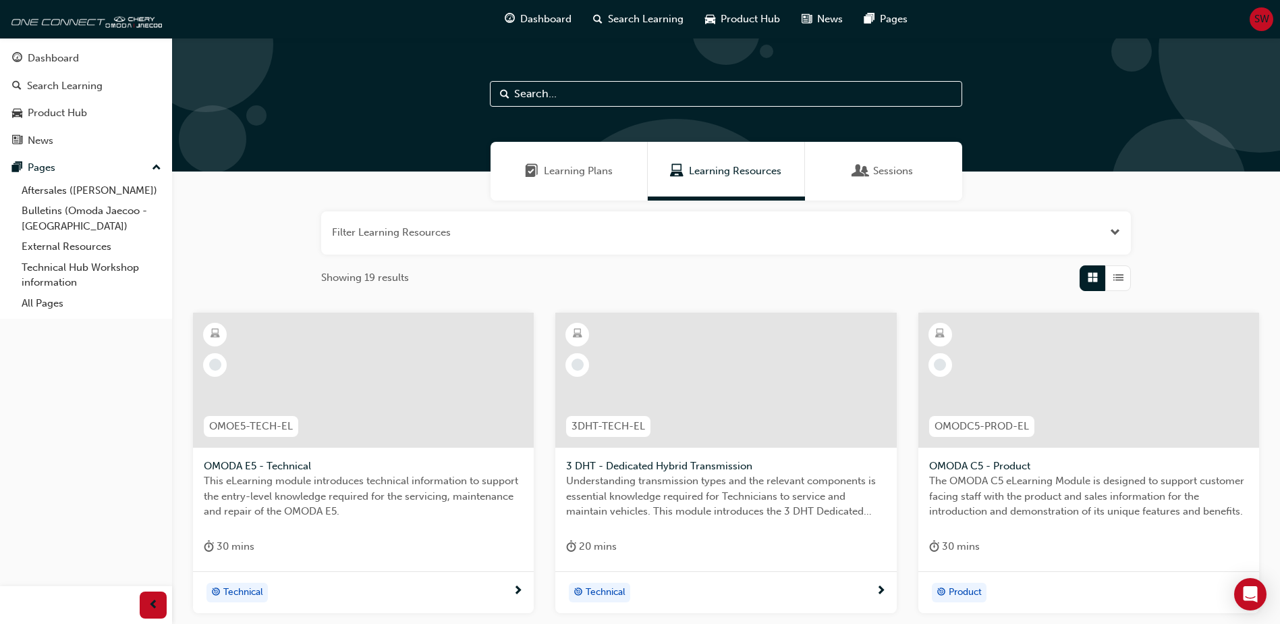
click at [587, 173] on span "Learning Plans" at bounding box center [578, 171] width 69 height 16
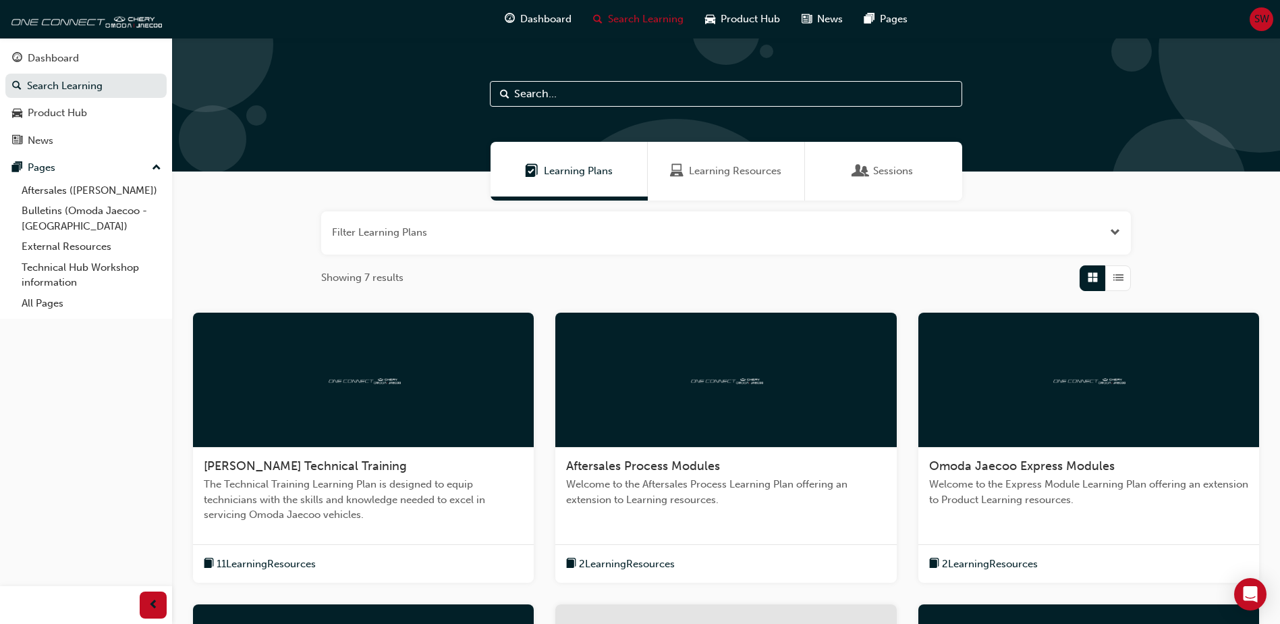
scroll to position [270, 0]
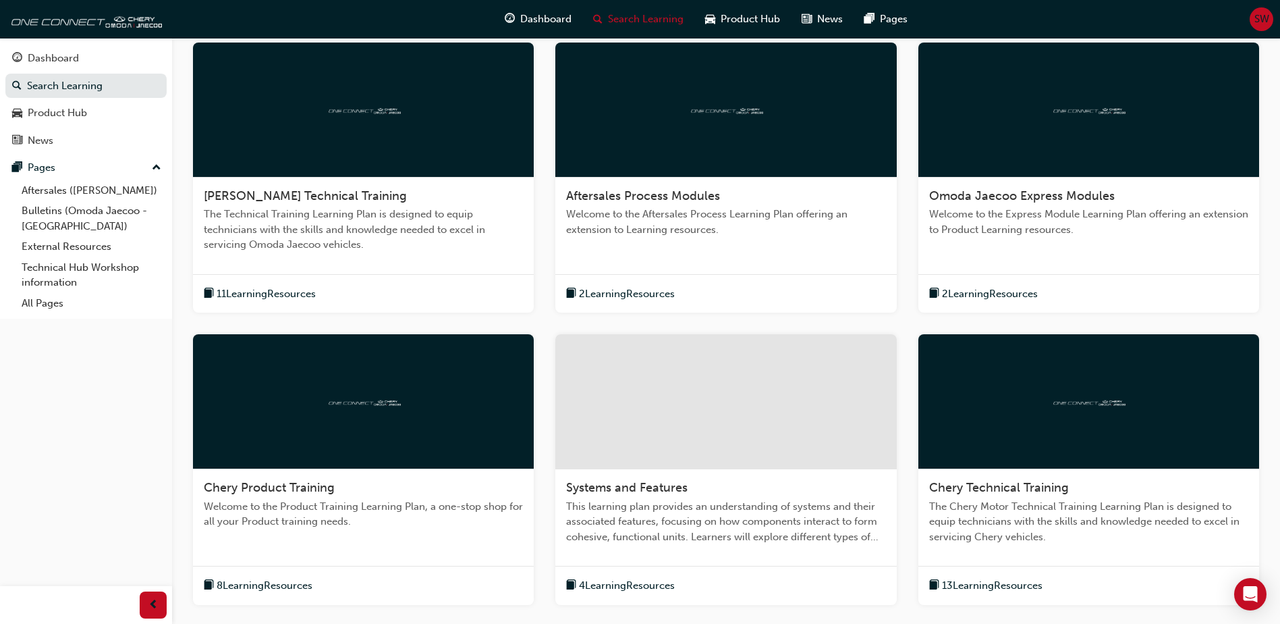
click at [254, 296] on span "11 Learning Resources" at bounding box center [266, 294] width 99 height 16
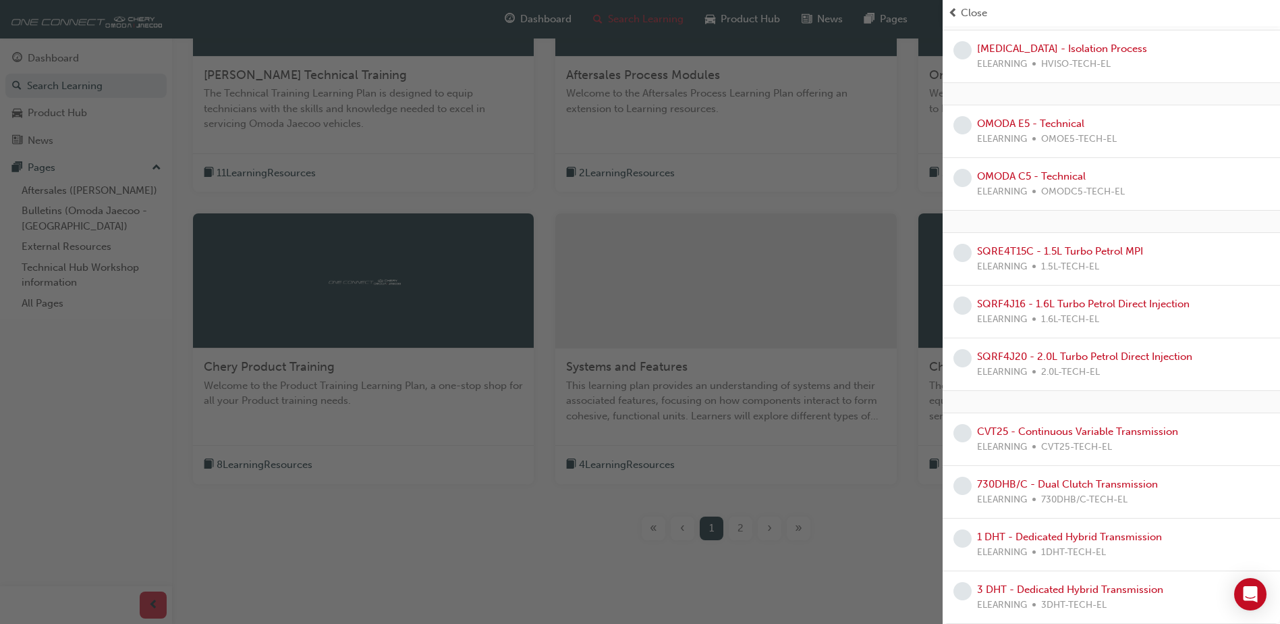
scroll to position [416, 0]
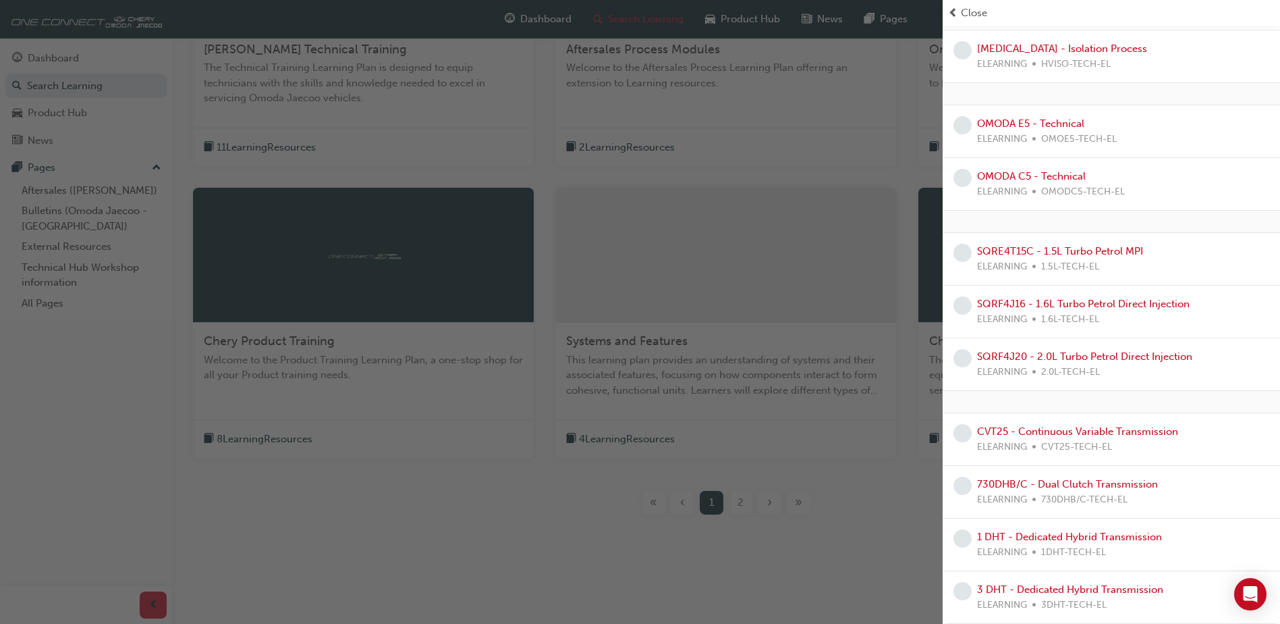
click at [500, 558] on div "button" at bounding box center [471, 312] width 943 height 624
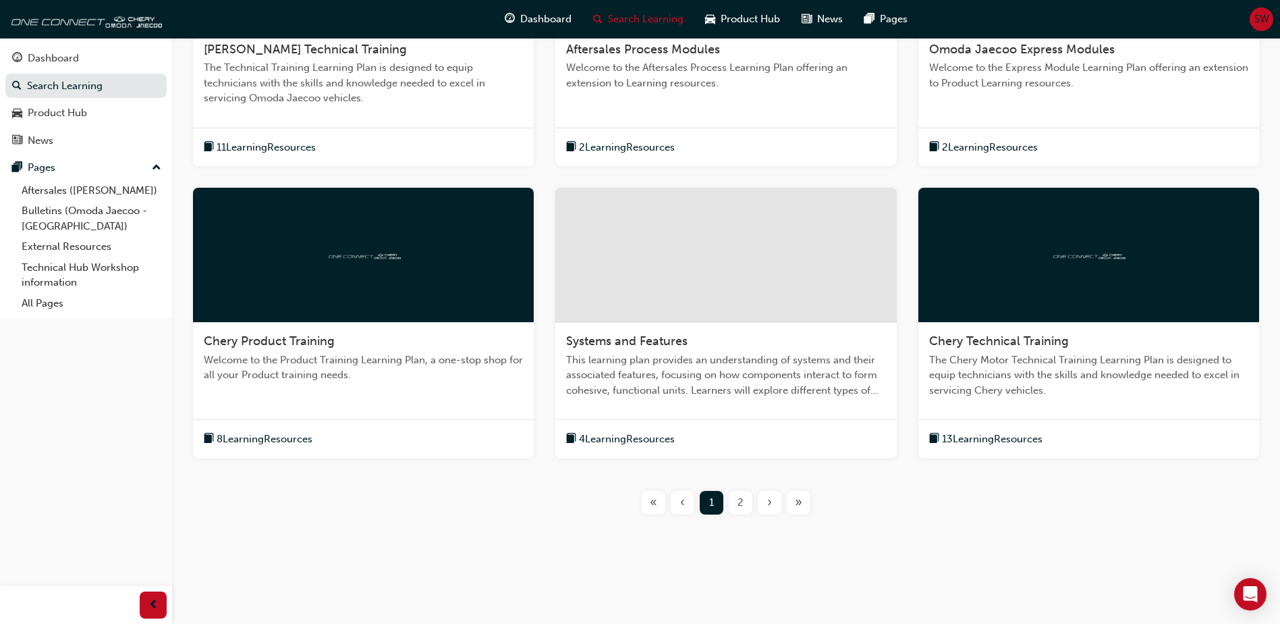
click at [641, 147] on span "2 Learning Resources" at bounding box center [627, 148] width 96 height 16
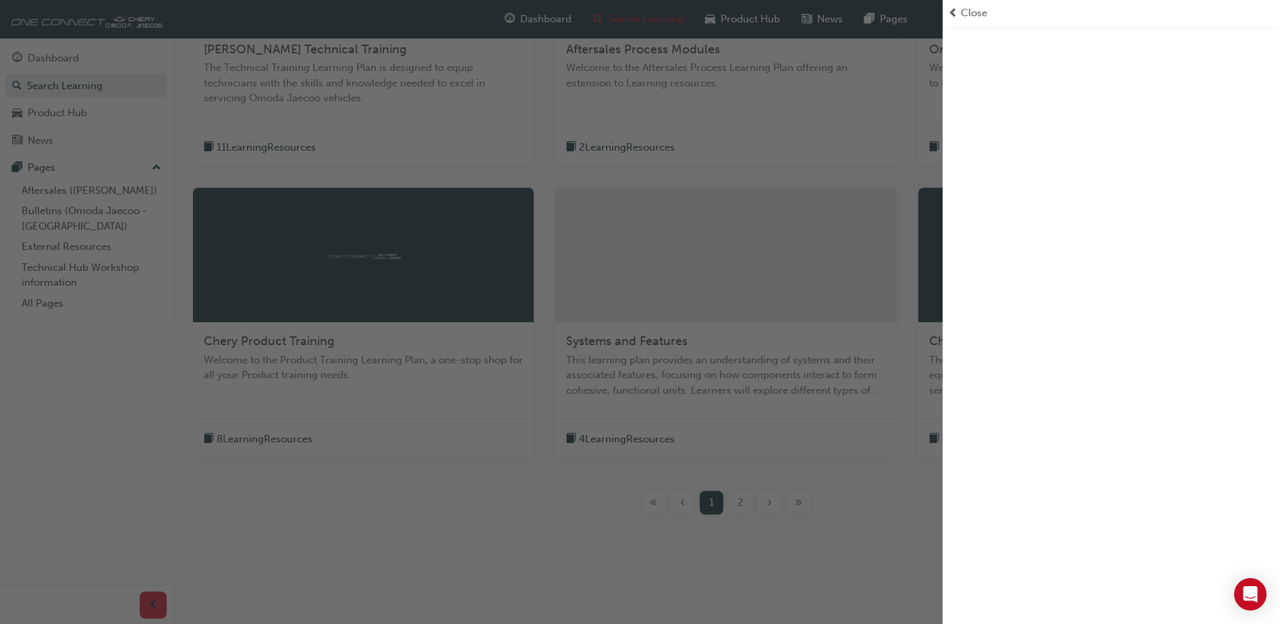
click at [578, 143] on div "button" at bounding box center [471, 312] width 943 height 624
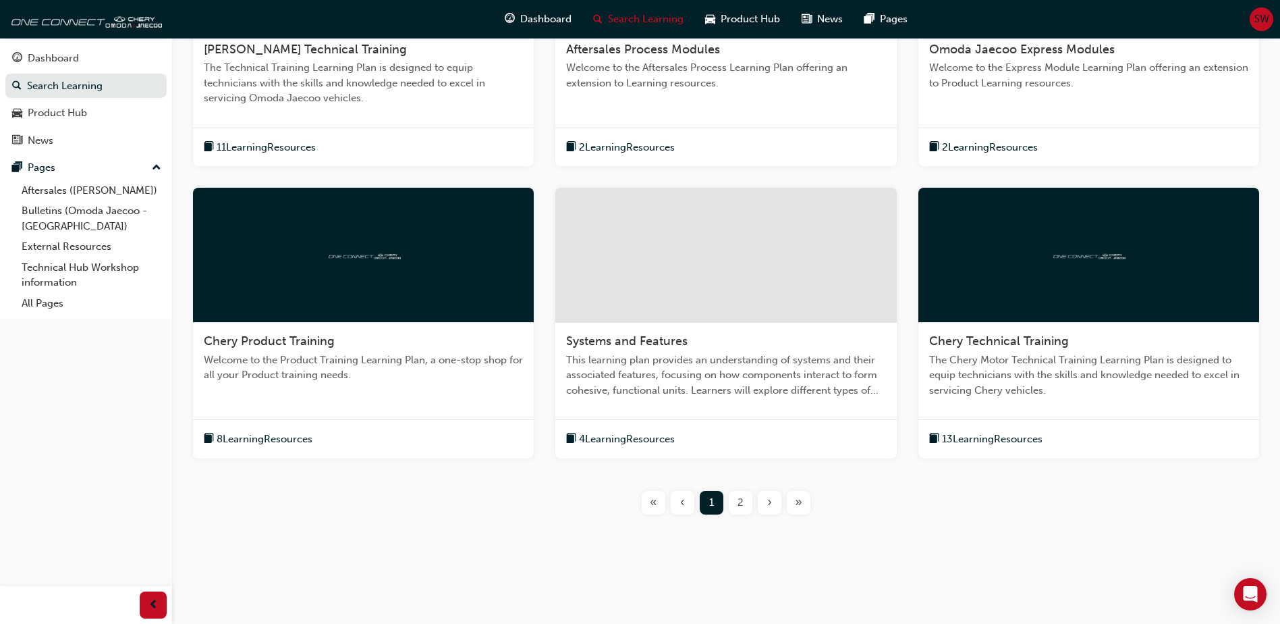
click at [600, 53] on span "Aftersales Process Modules" at bounding box center [643, 49] width 154 height 15
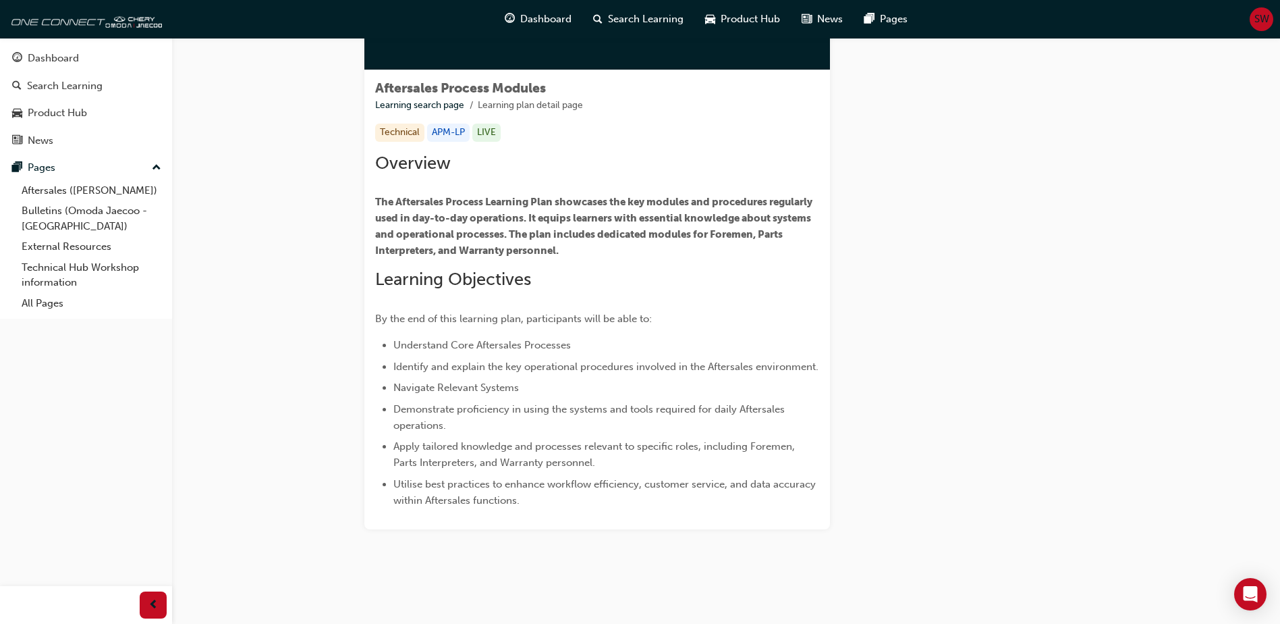
scroll to position [207, 0]
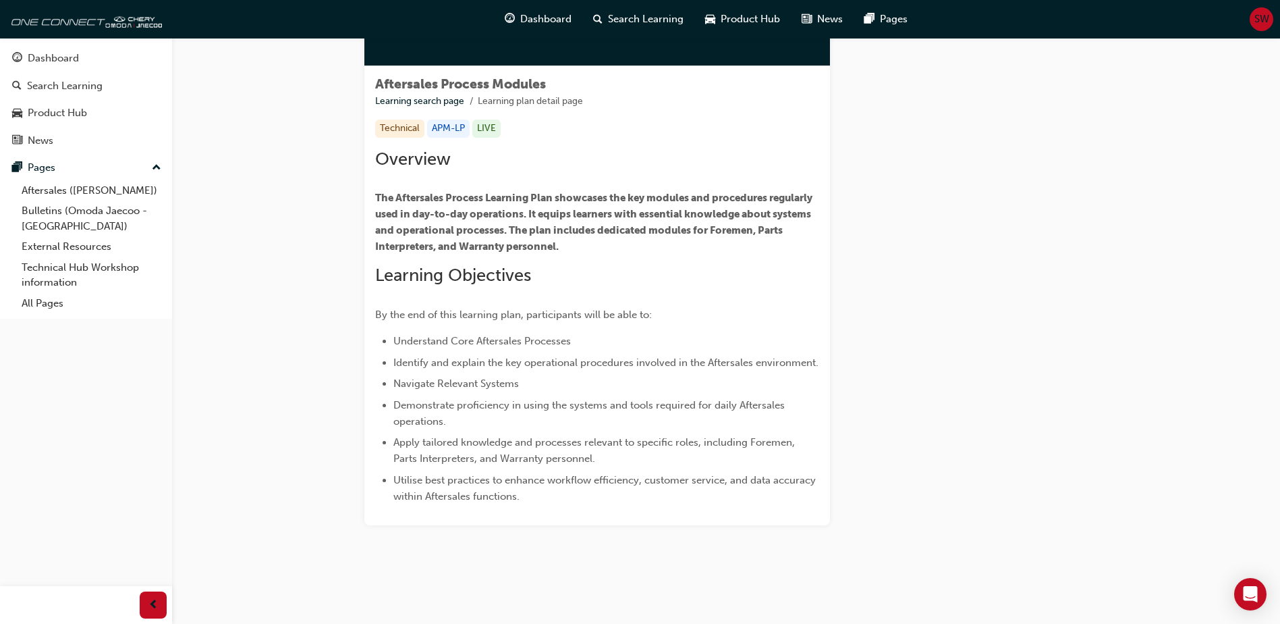
click at [451, 128] on div "APM-LP" at bounding box center [448, 128] width 43 height 18
click at [399, 128] on div "Technical" at bounding box center [399, 128] width 49 height 18
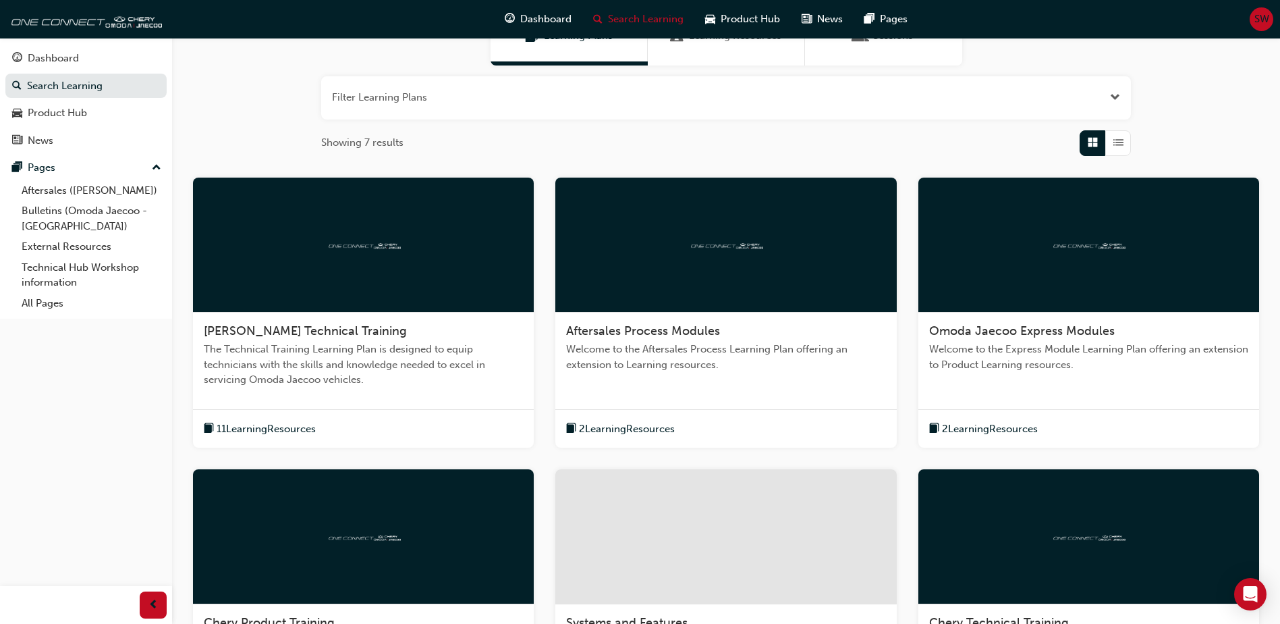
scroll to position [405, 0]
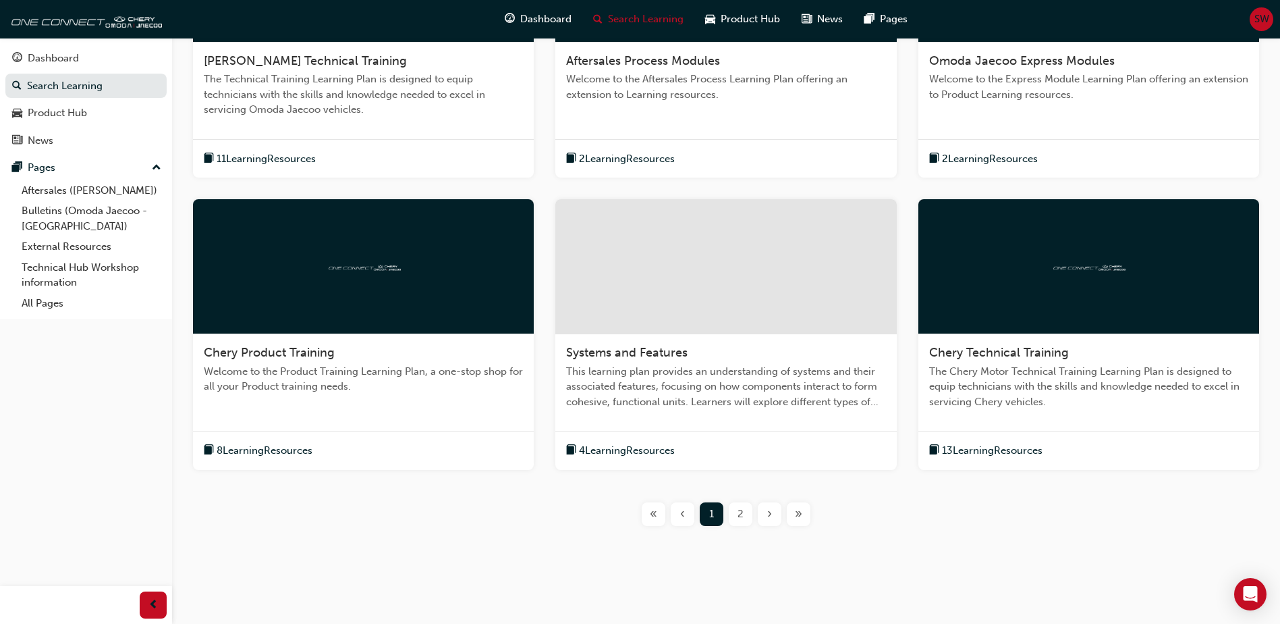
click at [745, 516] on div "2" at bounding box center [741, 514] width 24 height 24
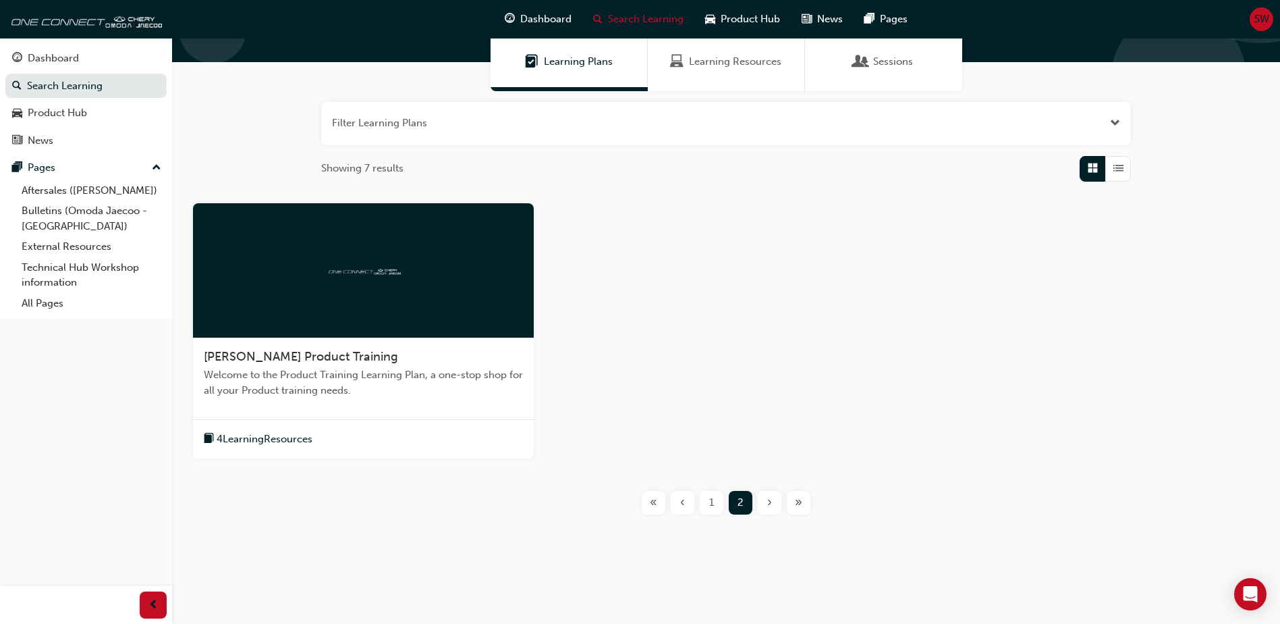
click at [342, 370] on span "Welcome to the Product Training Learning Plan, a one-stop shop for all your Pro…" at bounding box center [363, 382] width 319 height 30
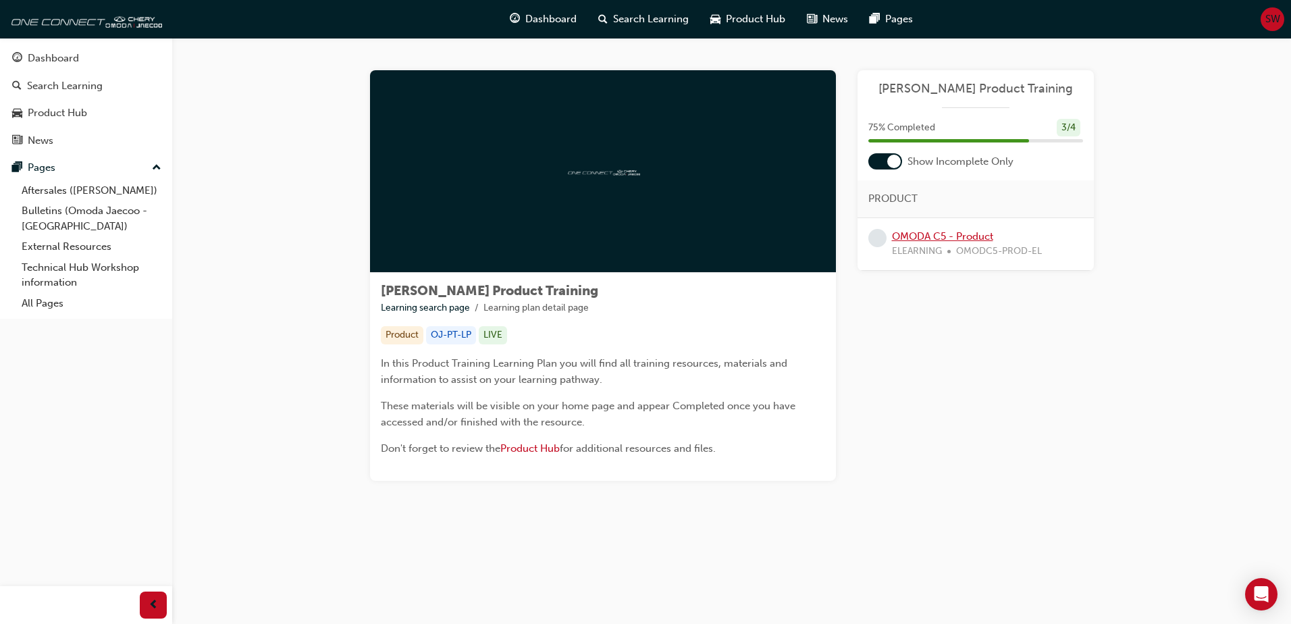
click at [927, 238] on link "OMODA C5 - Product" at bounding box center [942, 236] width 101 height 12
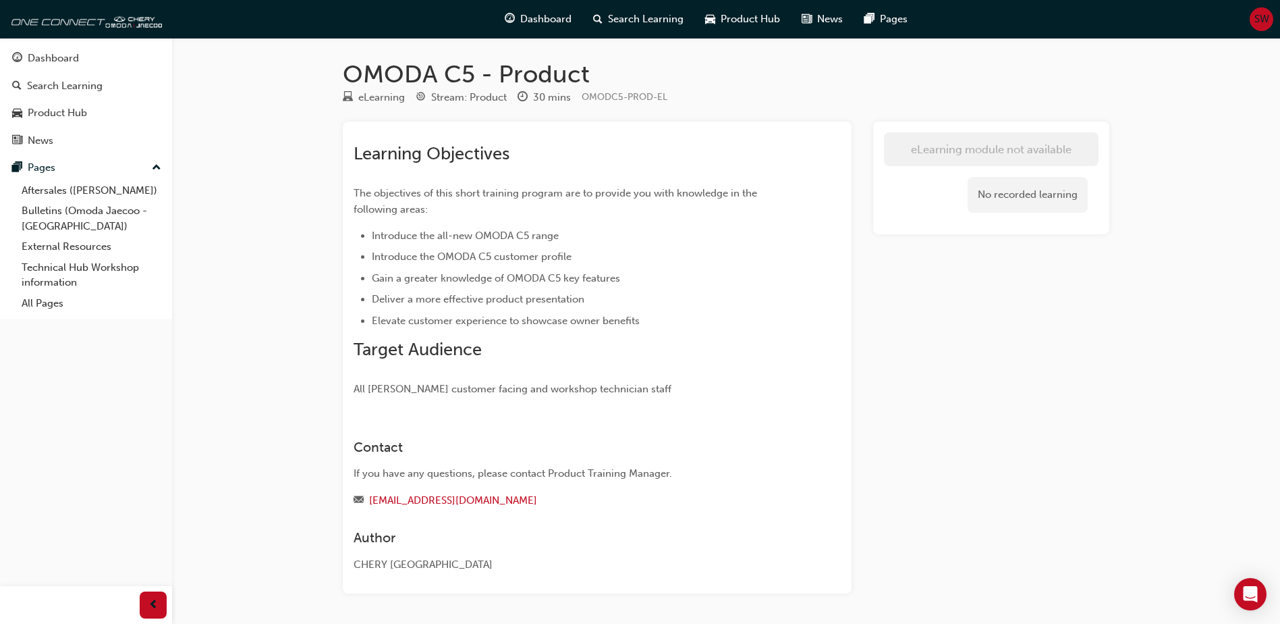
click at [366, 87] on h1 "OMODA C5 - Product" at bounding box center [726, 74] width 767 height 30
click at [462, 97] on div "Stream: Product" at bounding box center [469, 98] width 76 height 16
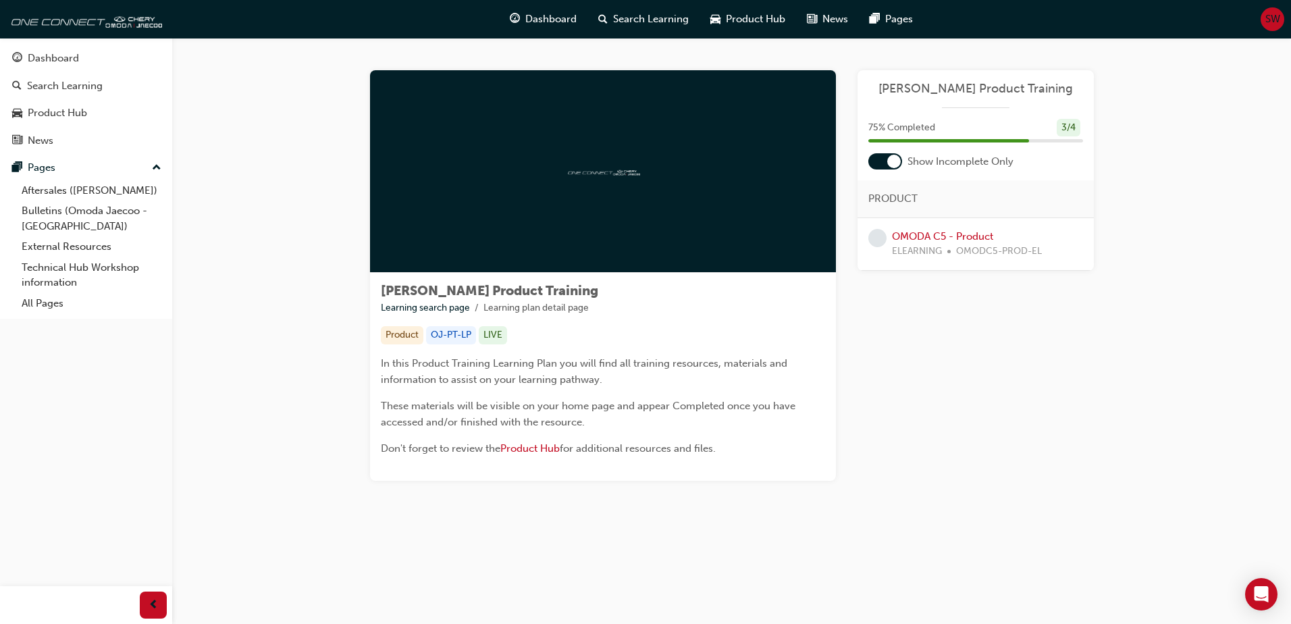
click at [287, 82] on div "[PERSON_NAME] Product Training Learning search page Learning plan detail page […" at bounding box center [731, 292] width 1118 height 508
click at [550, 22] on span "Dashboard" at bounding box center [550, 19] width 51 height 16
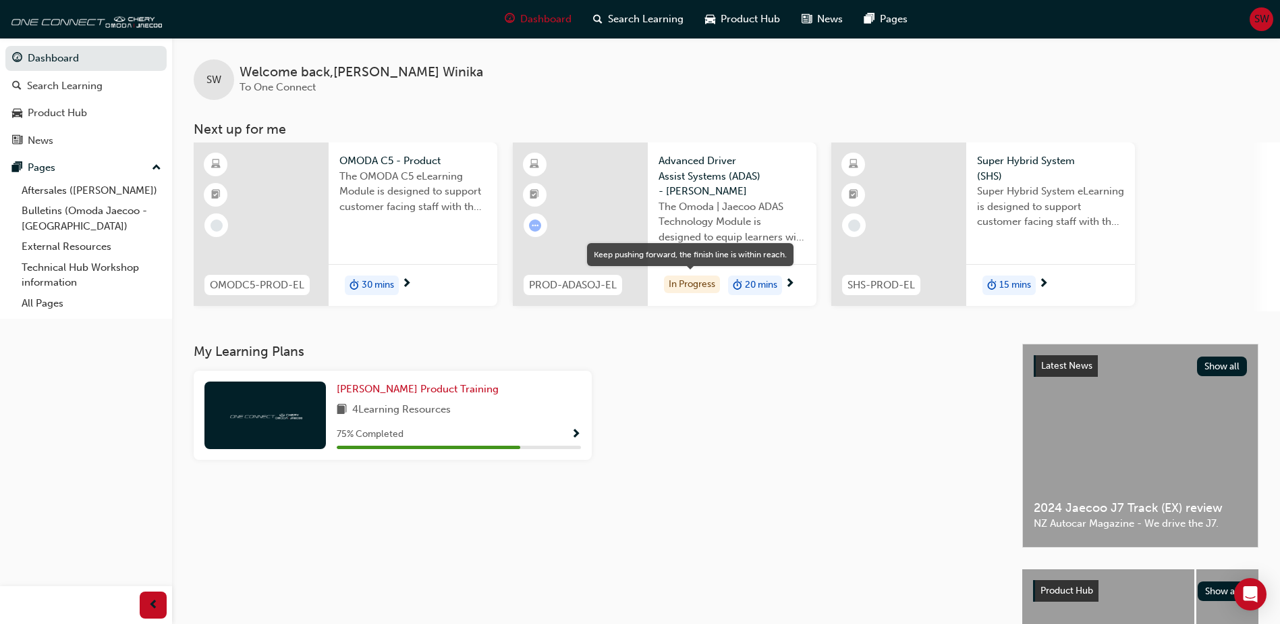
click at [681, 284] on div "In Progress" at bounding box center [692, 284] width 56 height 18
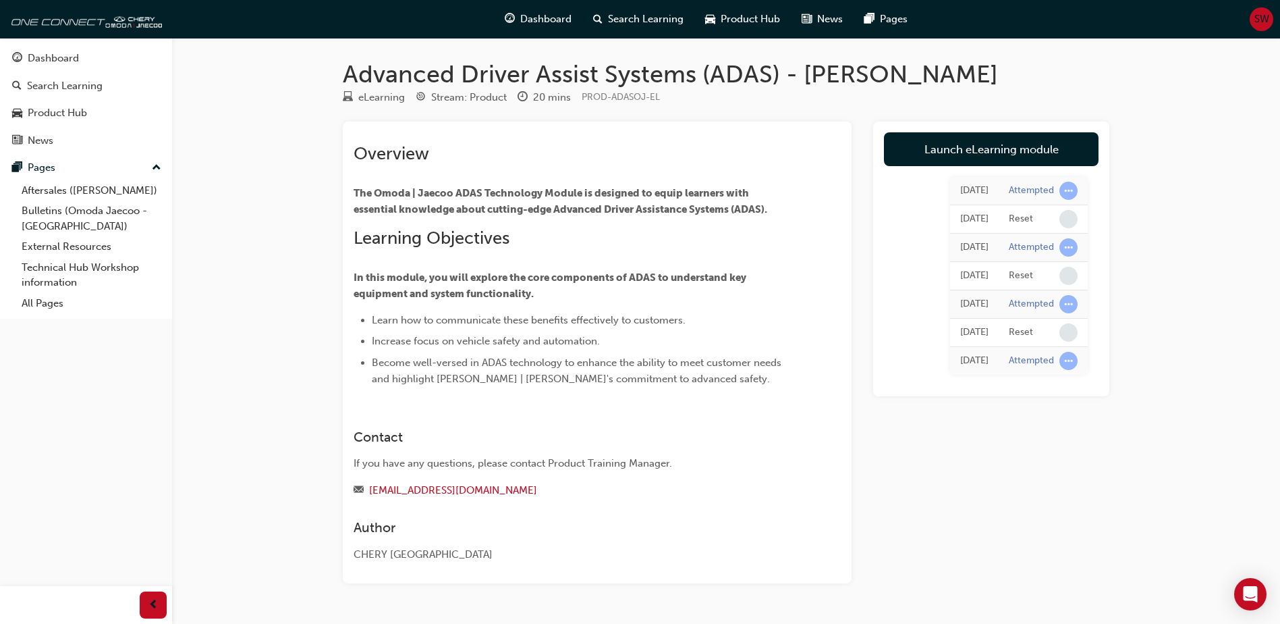
click at [681, 284] on p "In this module, you will explore the core components of ADAS to understand key …" at bounding box center [573, 285] width 439 height 32
click at [990, 148] on link "Launch eLearning module" at bounding box center [991, 149] width 215 height 34
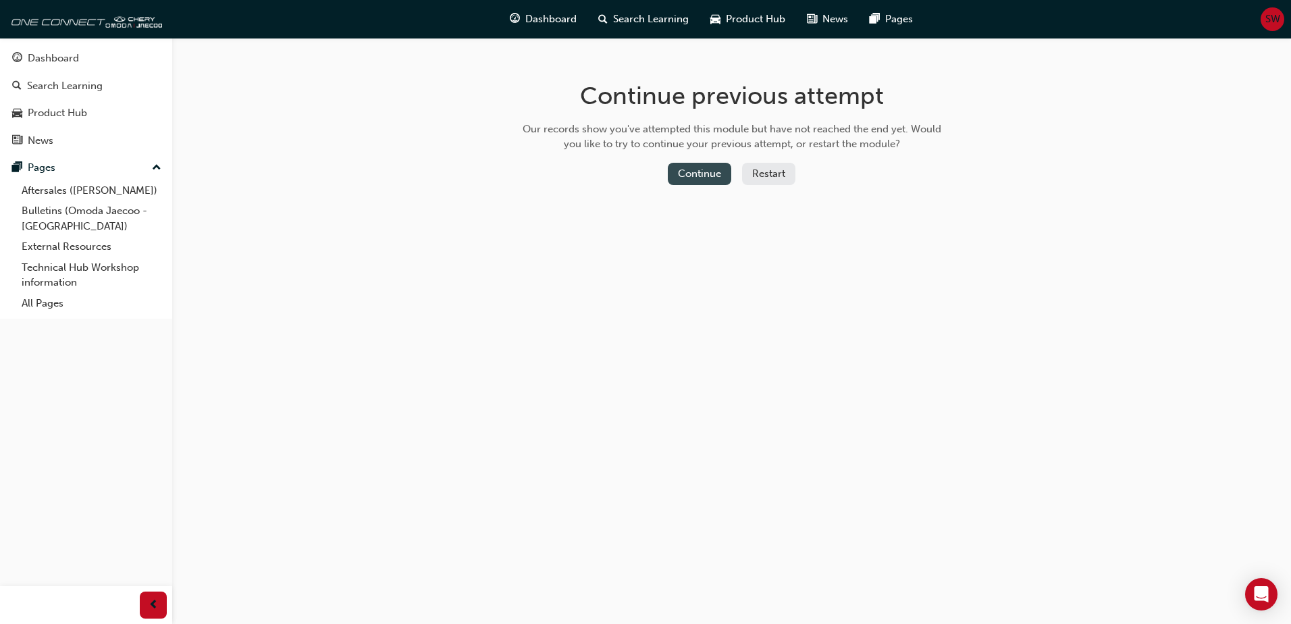
click at [699, 173] on button "Continue" at bounding box center [699, 174] width 63 height 22
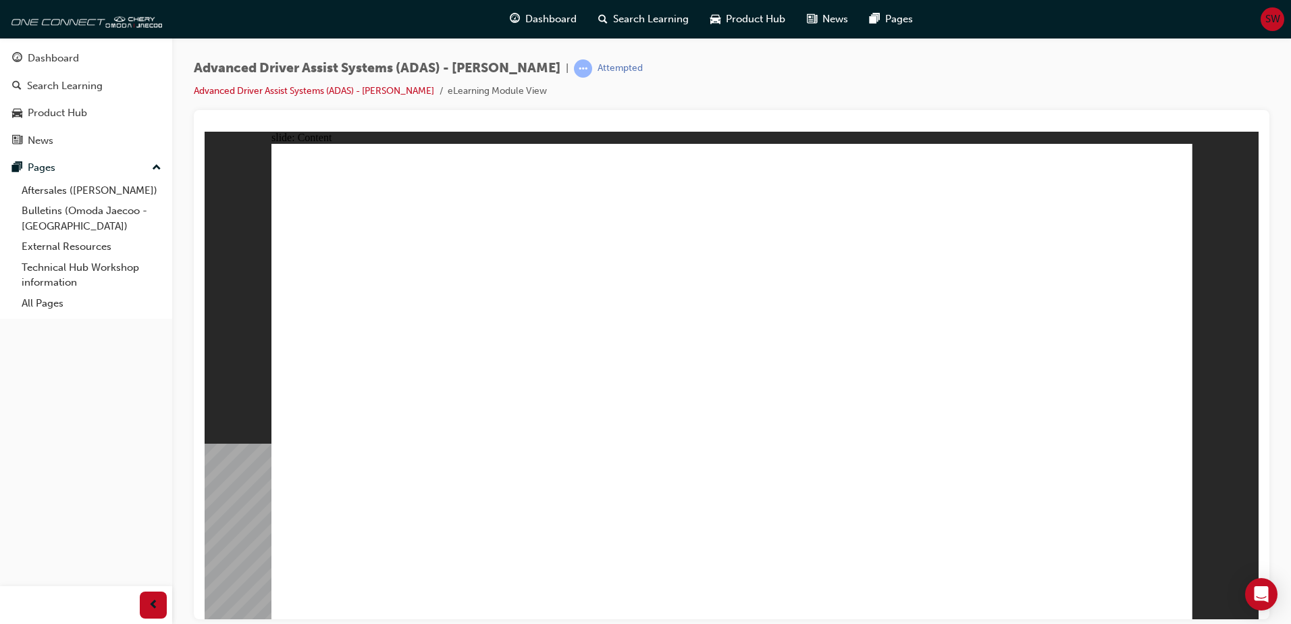
click at [1196, 329] on div "slide: Content Rectangle 1 Rectangle 1 ADAS System Operation close.png Line 1 S…" at bounding box center [732, 374] width 1054 height 487
drag, startPoint x: 537, startPoint y: 179, endPoint x: 541, endPoint y: 273, distance: 93.9
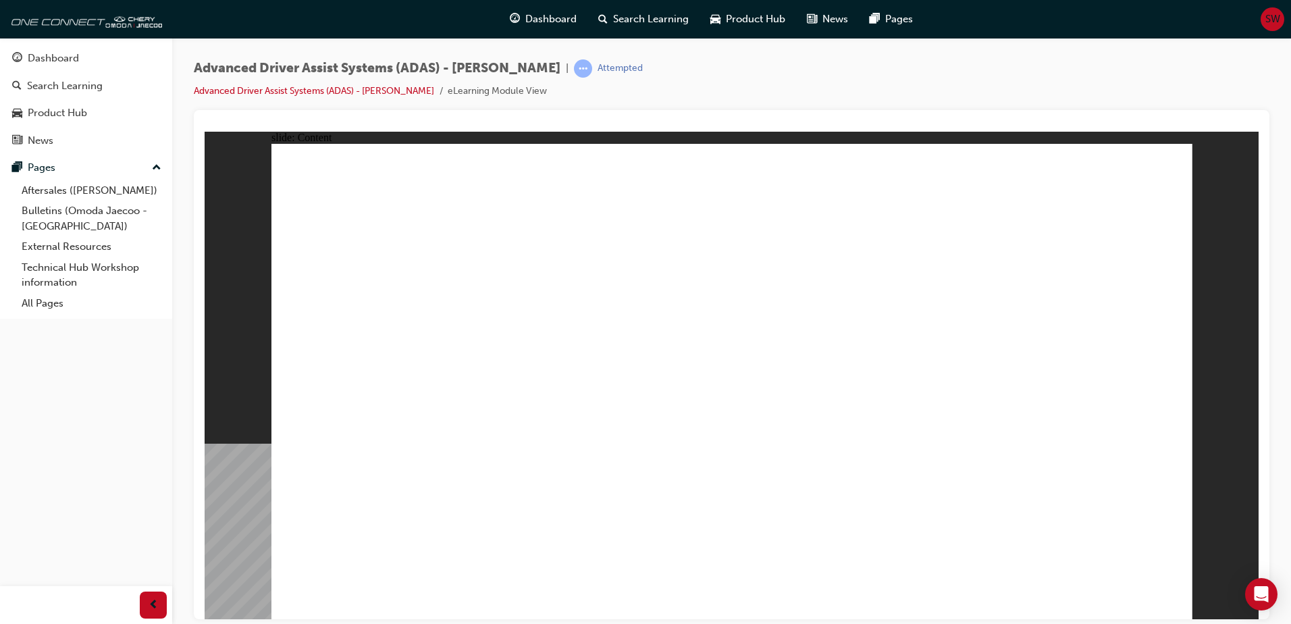
drag, startPoint x: 455, startPoint y: 514, endPoint x: 956, endPoint y: 182, distance: 601.9
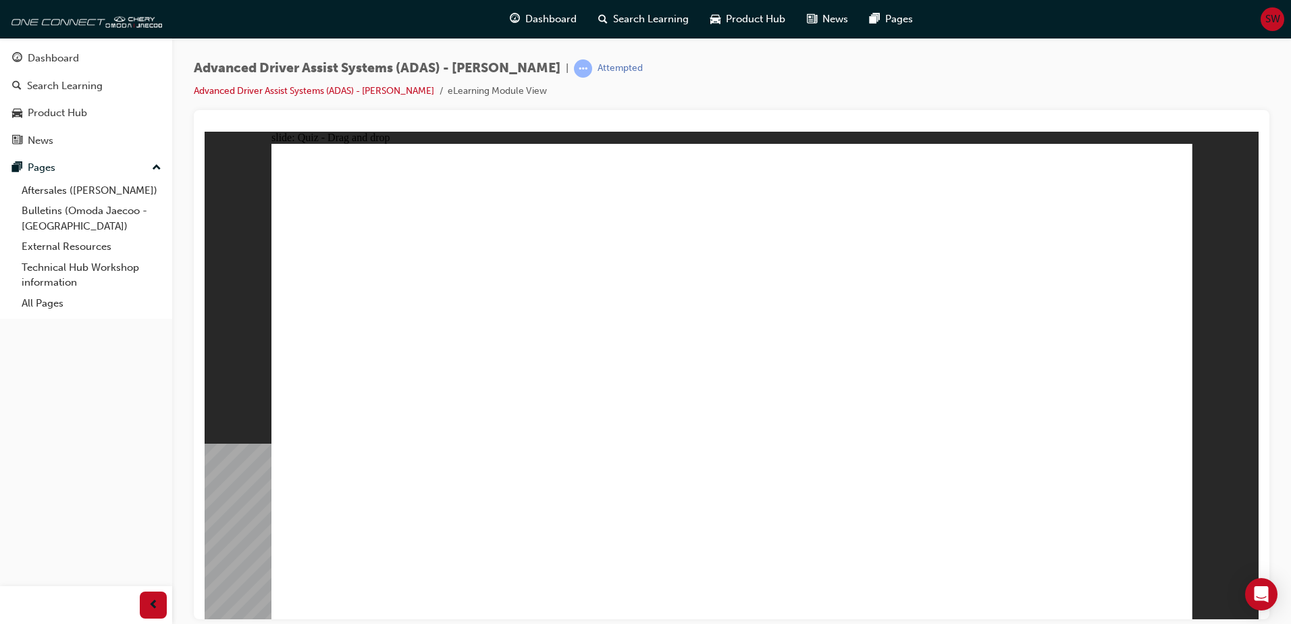
drag, startPoint x: 583, startPoint y: 506, endPoint x: 687, endPoint y: 246, distance: 279.3
drag, startPoint x: 748, startPoint y: 516, endPoint x: 782, endPoint y: 234, distance: 283.6
drag, startPoint x: 809, startPoint y: 375, endPoint x: 718, endPoint y: 253, distance: 151.5
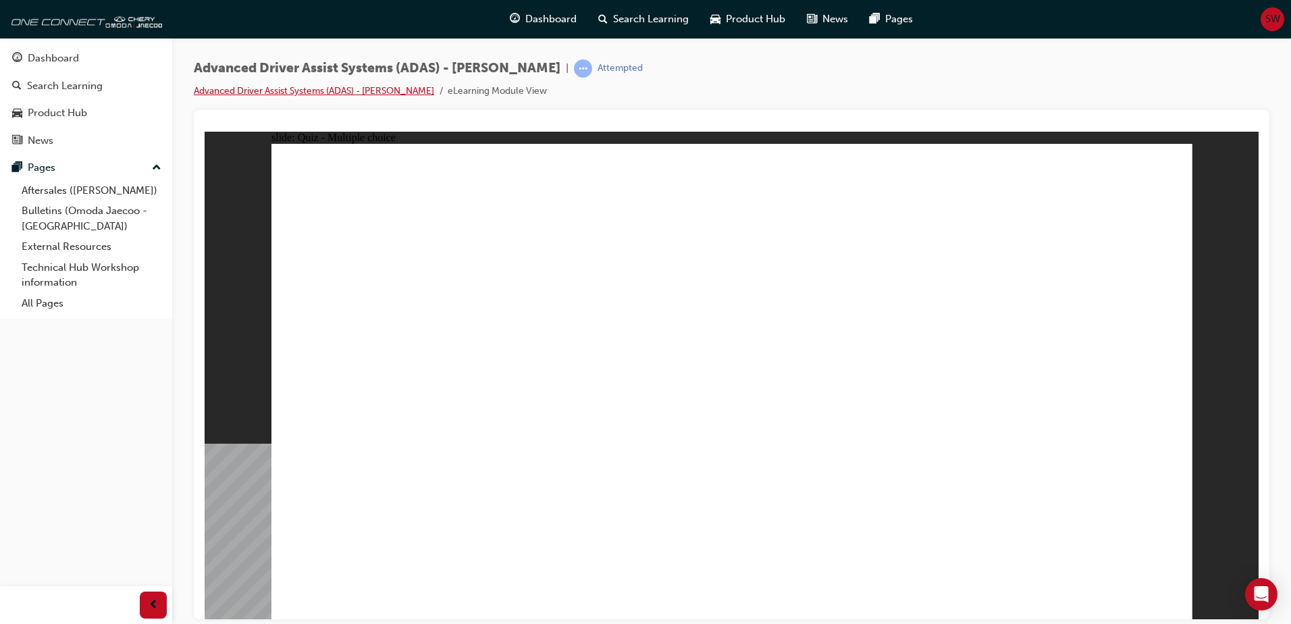
click at [376, 88] on link "Advanced Driver Assist Systems (ADAS) - [PERSON_NAME]" at bounding box center [314, 90] width 240 height 11
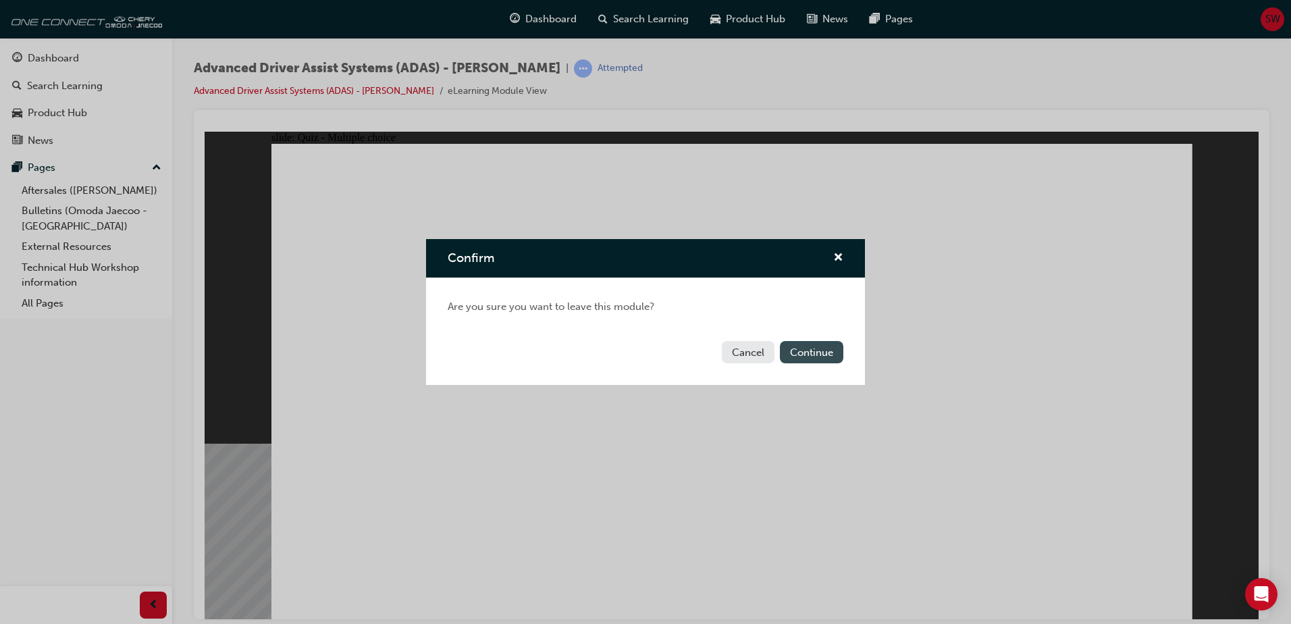
click at [804, 354] on button "Continue" at bounding box center [811, 352] width 63 height 22
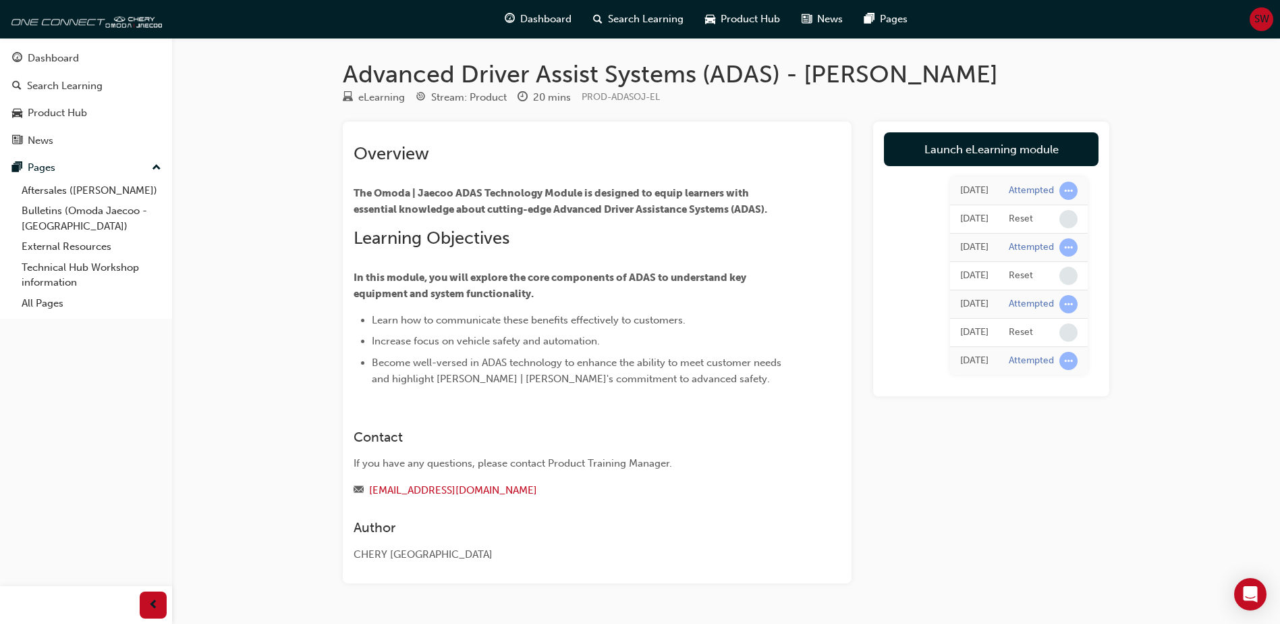
click at [188, 591] on div "Advanced Driver Assist Systems (ADAS) - Omoda Jaecoo eLearning Stream: Product …" at bounding box center [640, 330] width 1280 height 660
click at [148, 610] on span "prev-icon" at bounding box center [153, 605] width 10 height 17
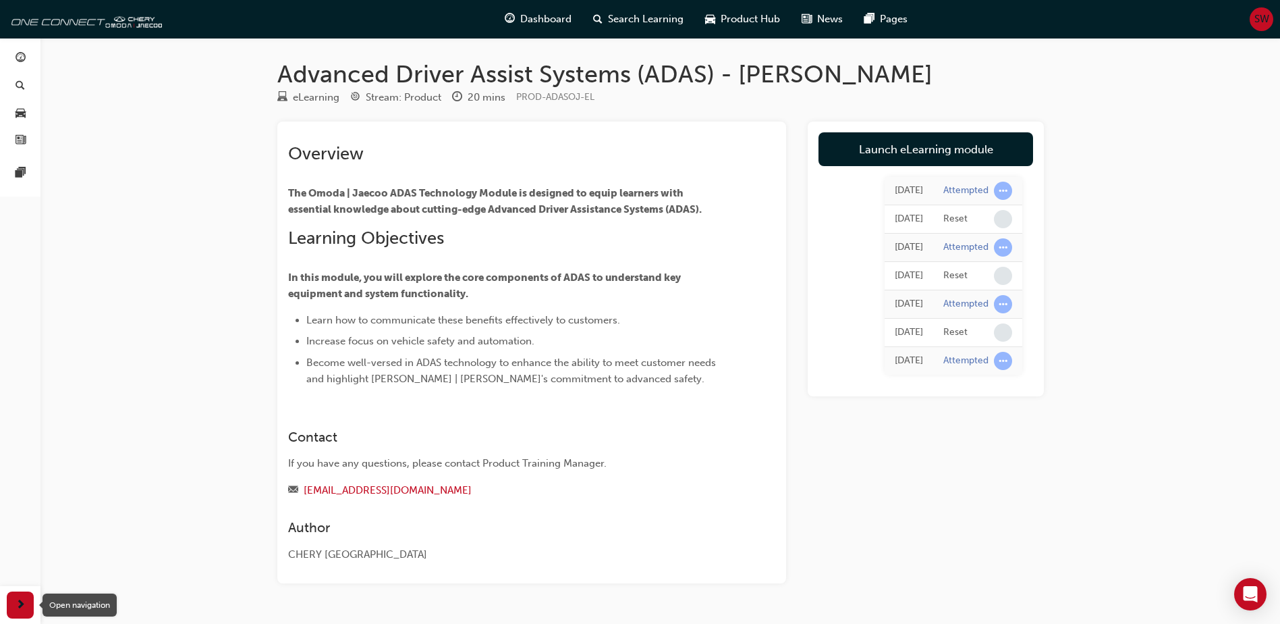
click at [16, 607] on span "next-icon" at bounding box center [21, 605] width 10 height 17
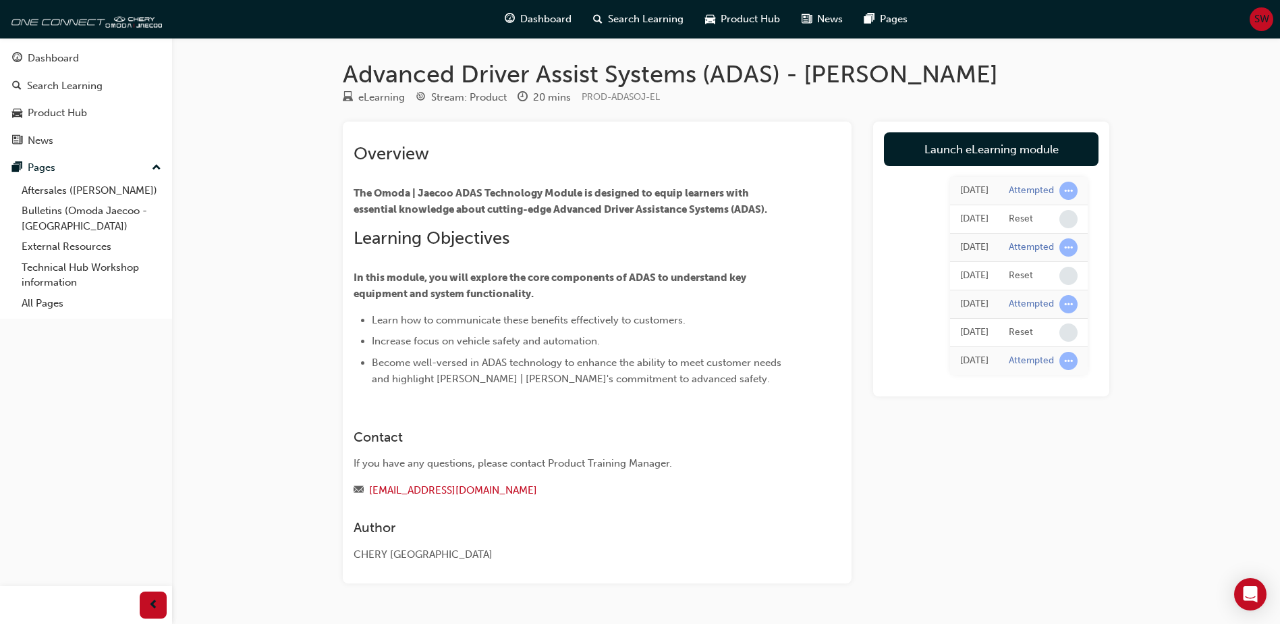
click at [16, 607] on div at bounding box center [86, 605] width 172 height 38
click at [153, 603] on span "prev-icon" at bounding box center [153, 605] width 10 height 17
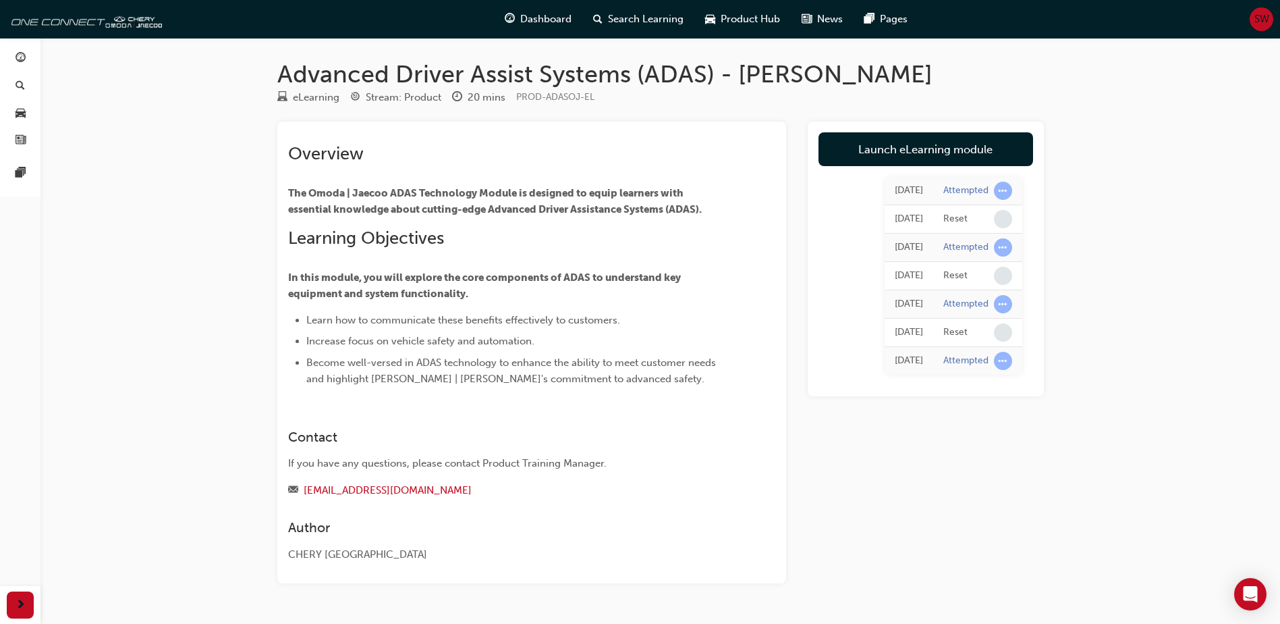
click at [895, 186] on div "[DATE]" at bounding box center [909, 191] width 28 height 16
click at [907, 153] on link "Launch eLearning module" at bounding box center [926, 149] width 215 height 34
